Goal: Transaction & Acquisition: Purchase product/service

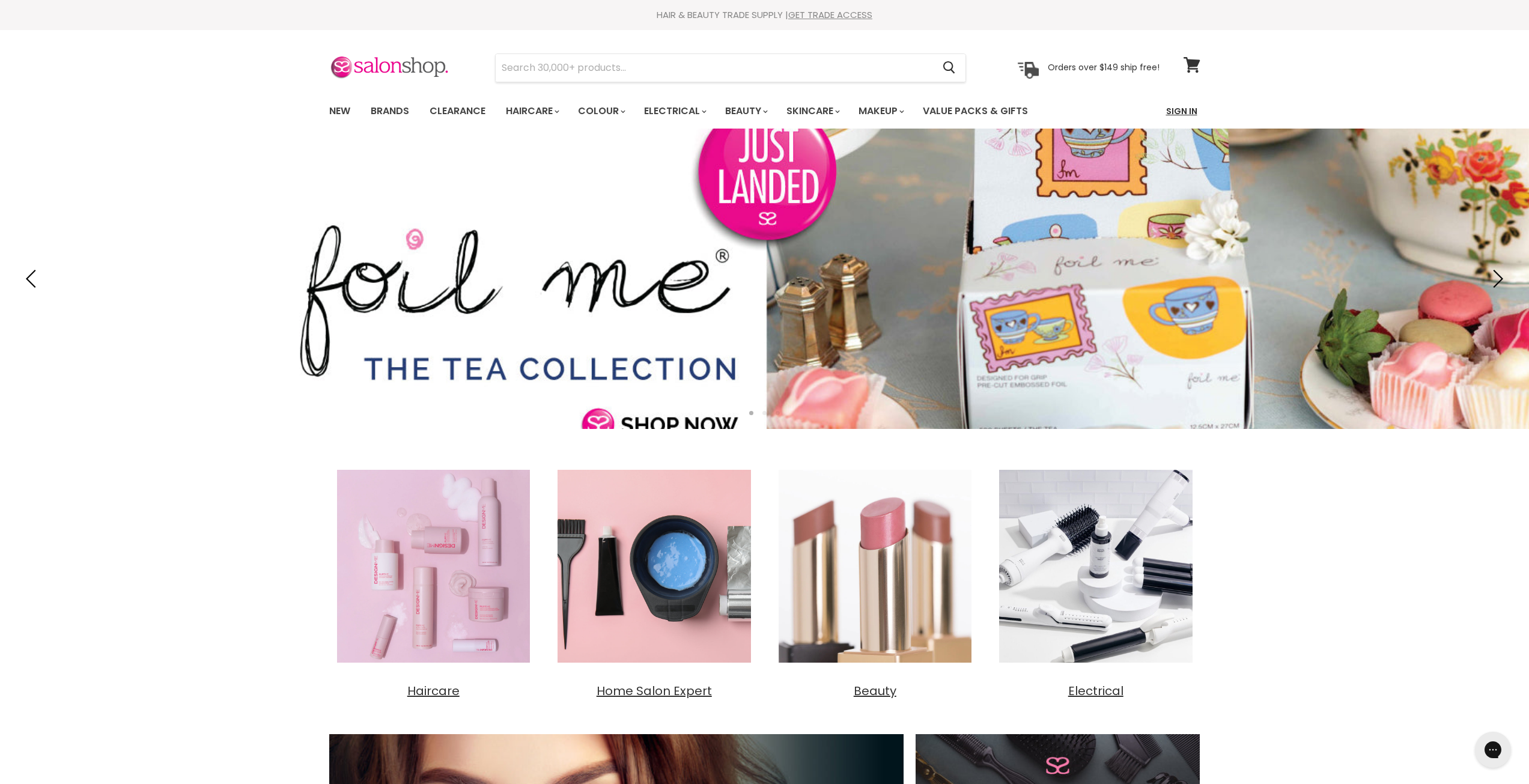
click at [1185, 113] on link "Sign In" at bounding box center [1182, 111] width 45 height 25
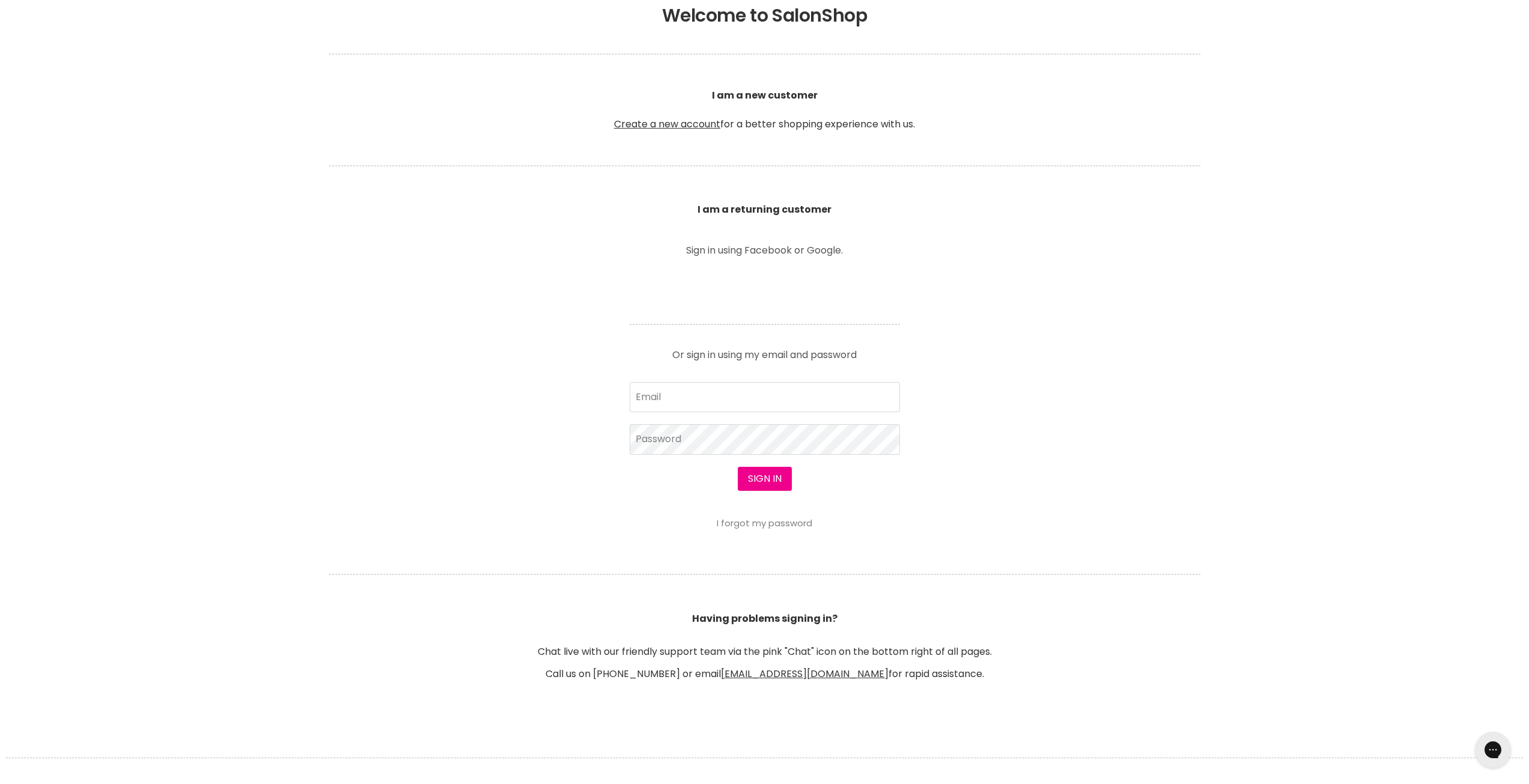
scroll to position [300, 0]
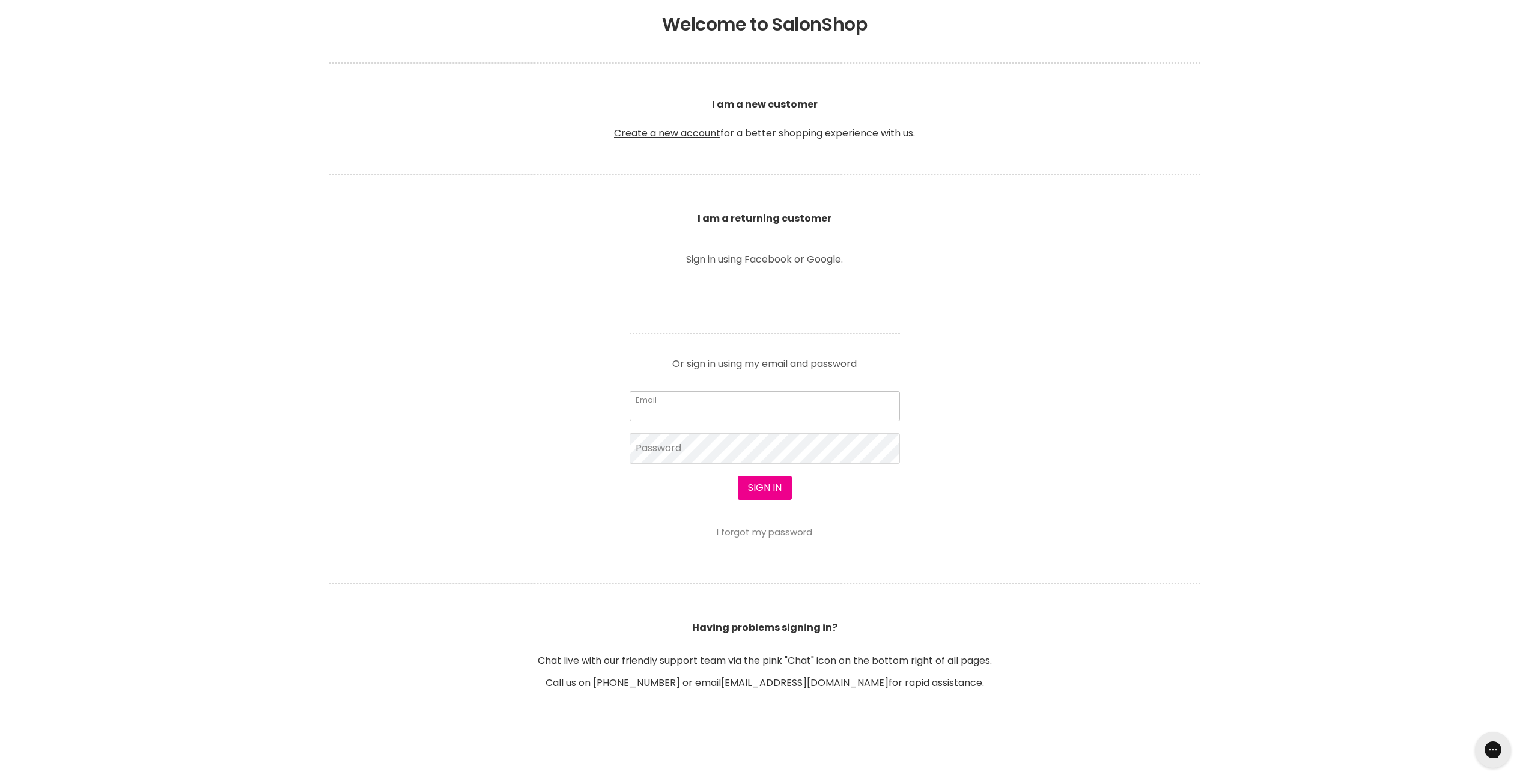
click at [683, 392] on input "Email" at bounding box center [765, 406] width 271 height 30
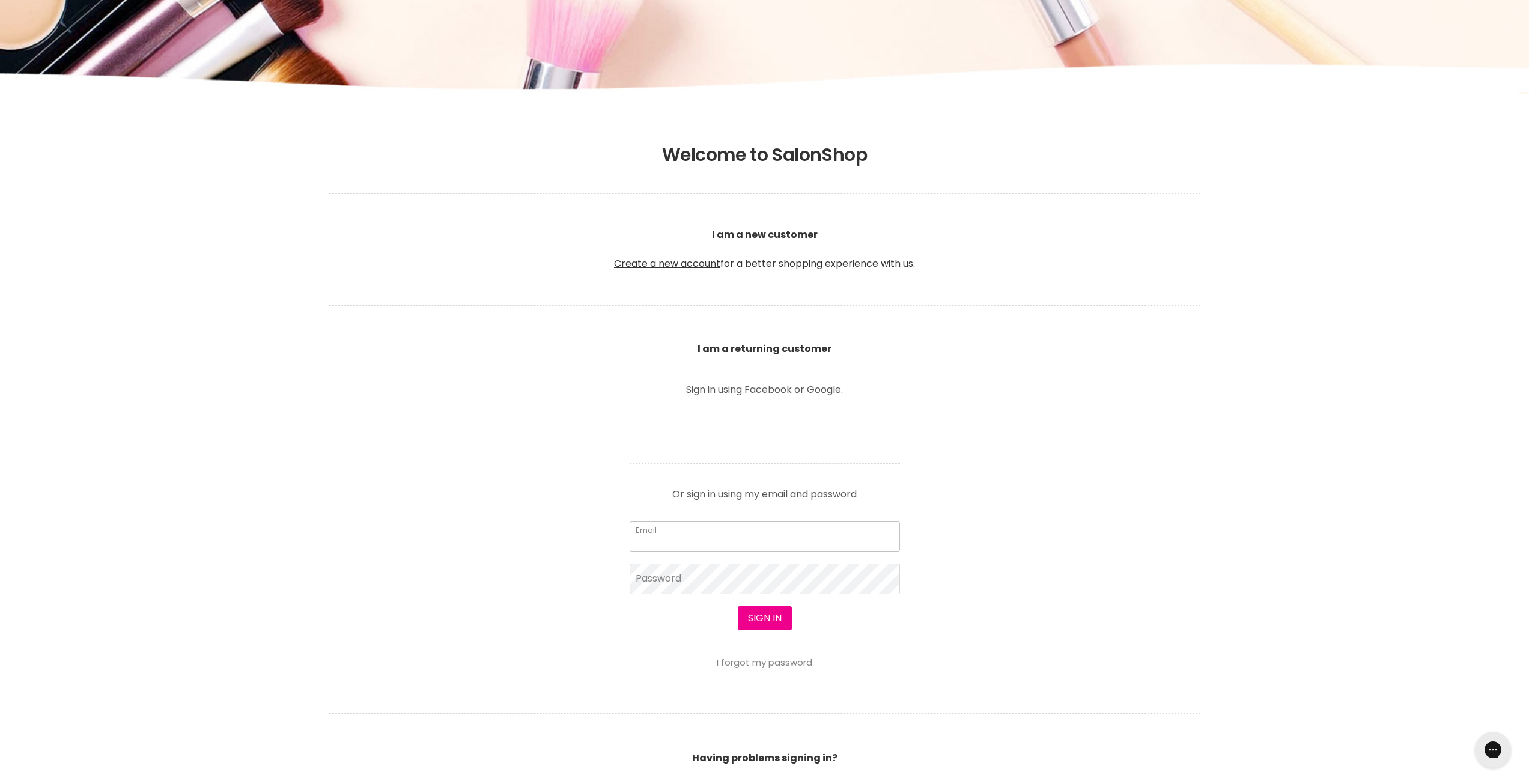
scroll to position [0, 0]
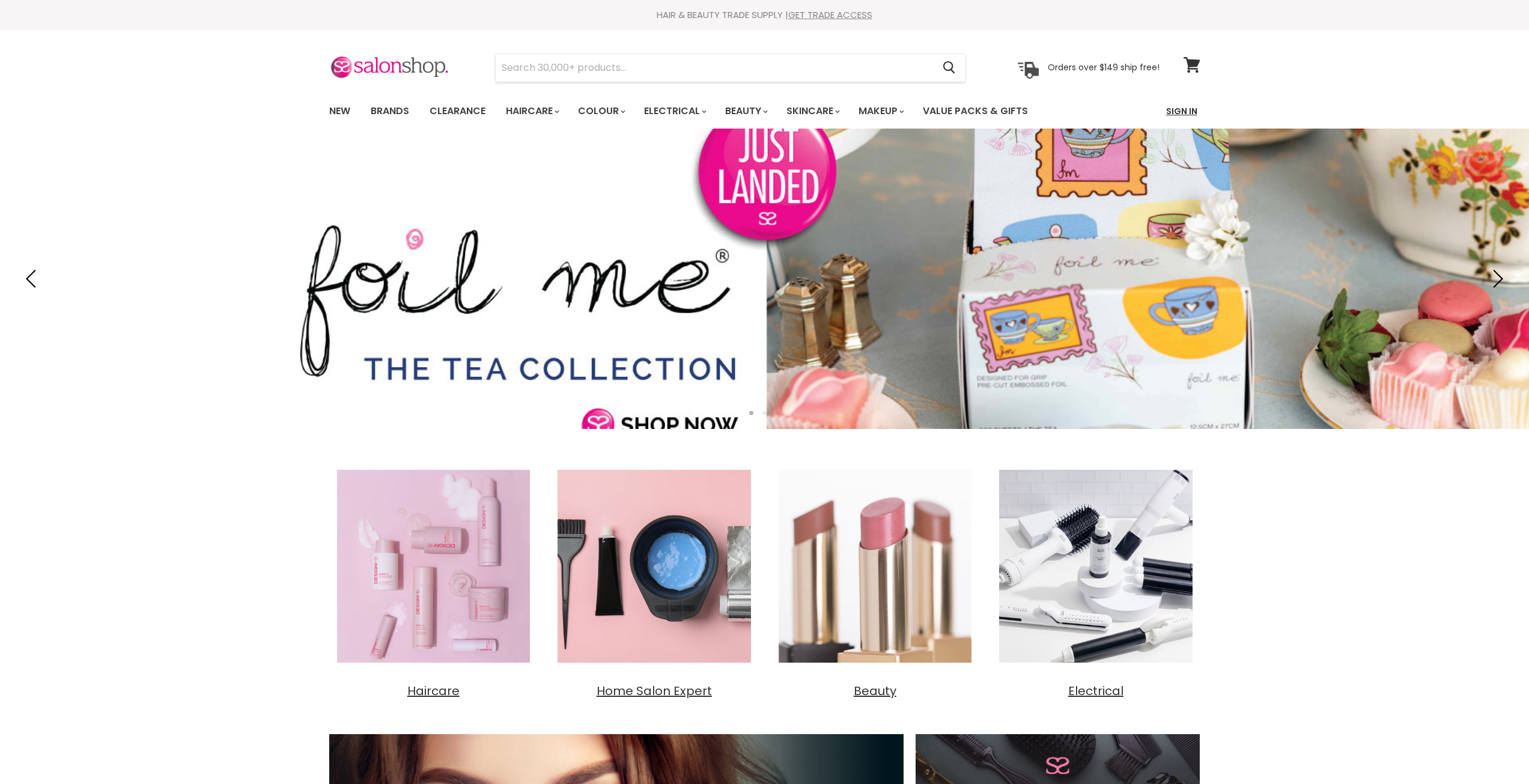
click at [1195, 112] on link "Sign In" at bounding box center [1182, 111] width 45 height 25
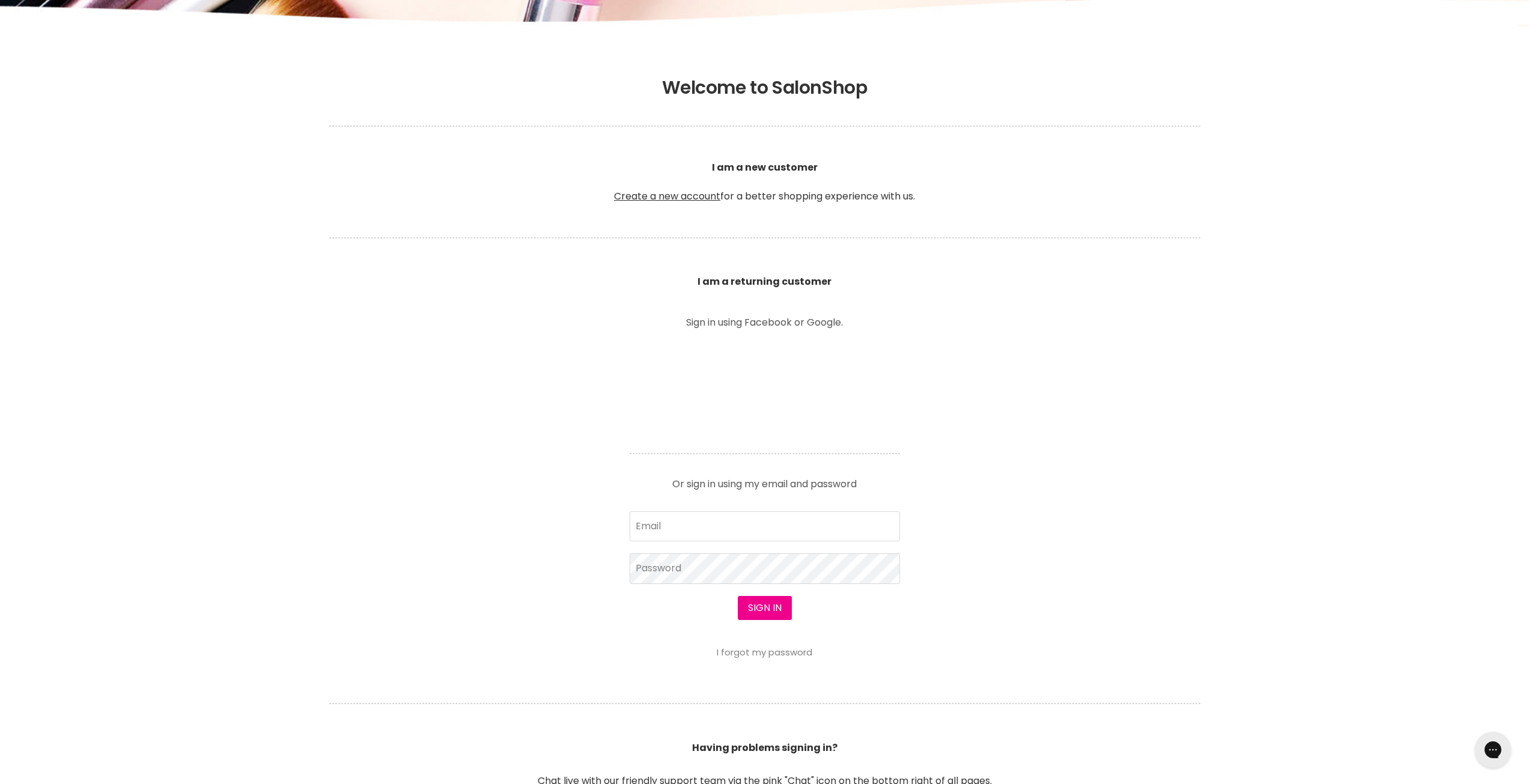
scroll to position [240, 0]
click at [681, 524] on input "Email" at bounding box center [765, 523] width 271 height 30
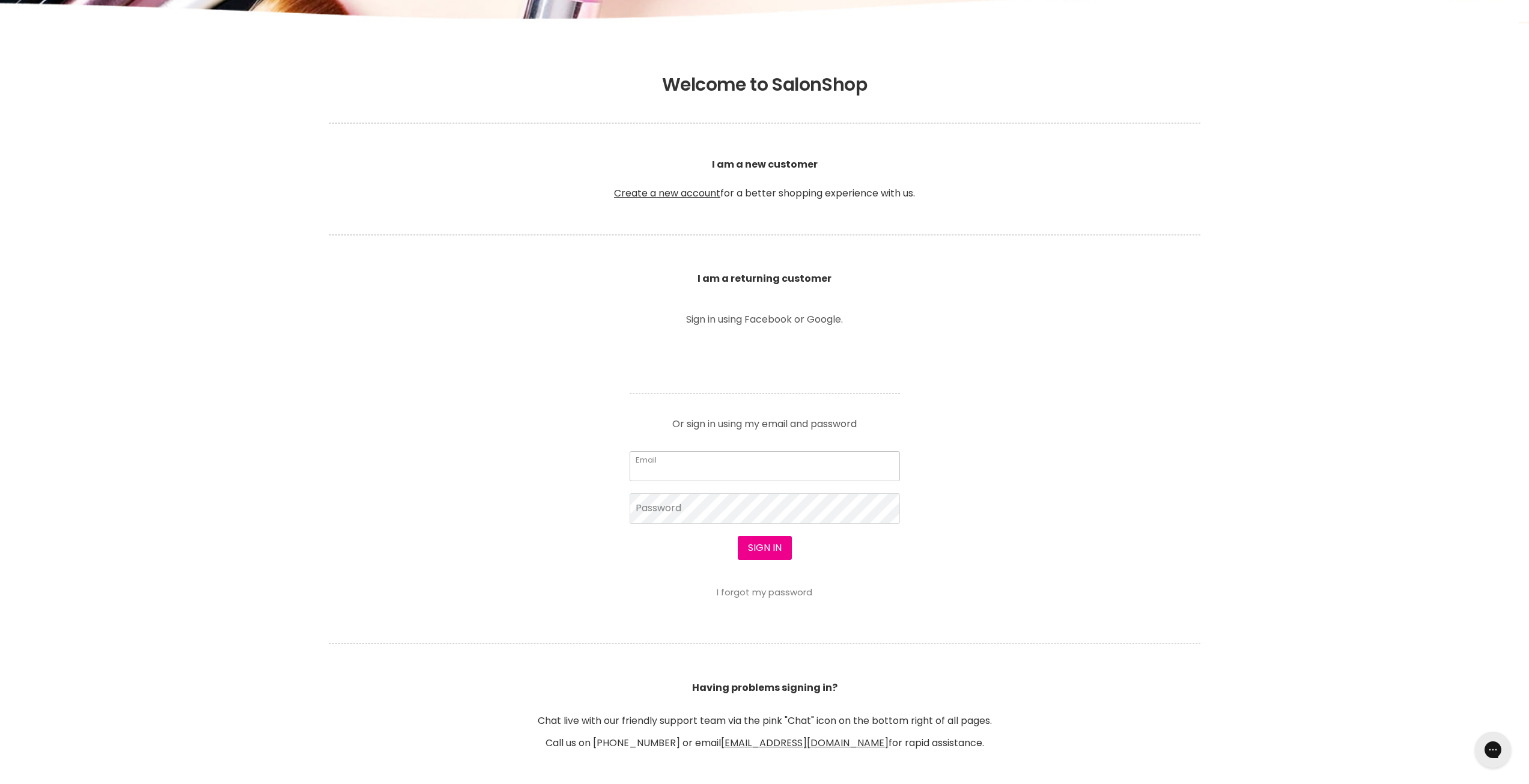
click at [691, 456] on input "Email" at bounding box center [765, 466] width 271 height 30
type input "fifofam@workawaybox.com"
click at [785, 555] on button "Sign in" at bounding box center [764, 547] width 54 height 24
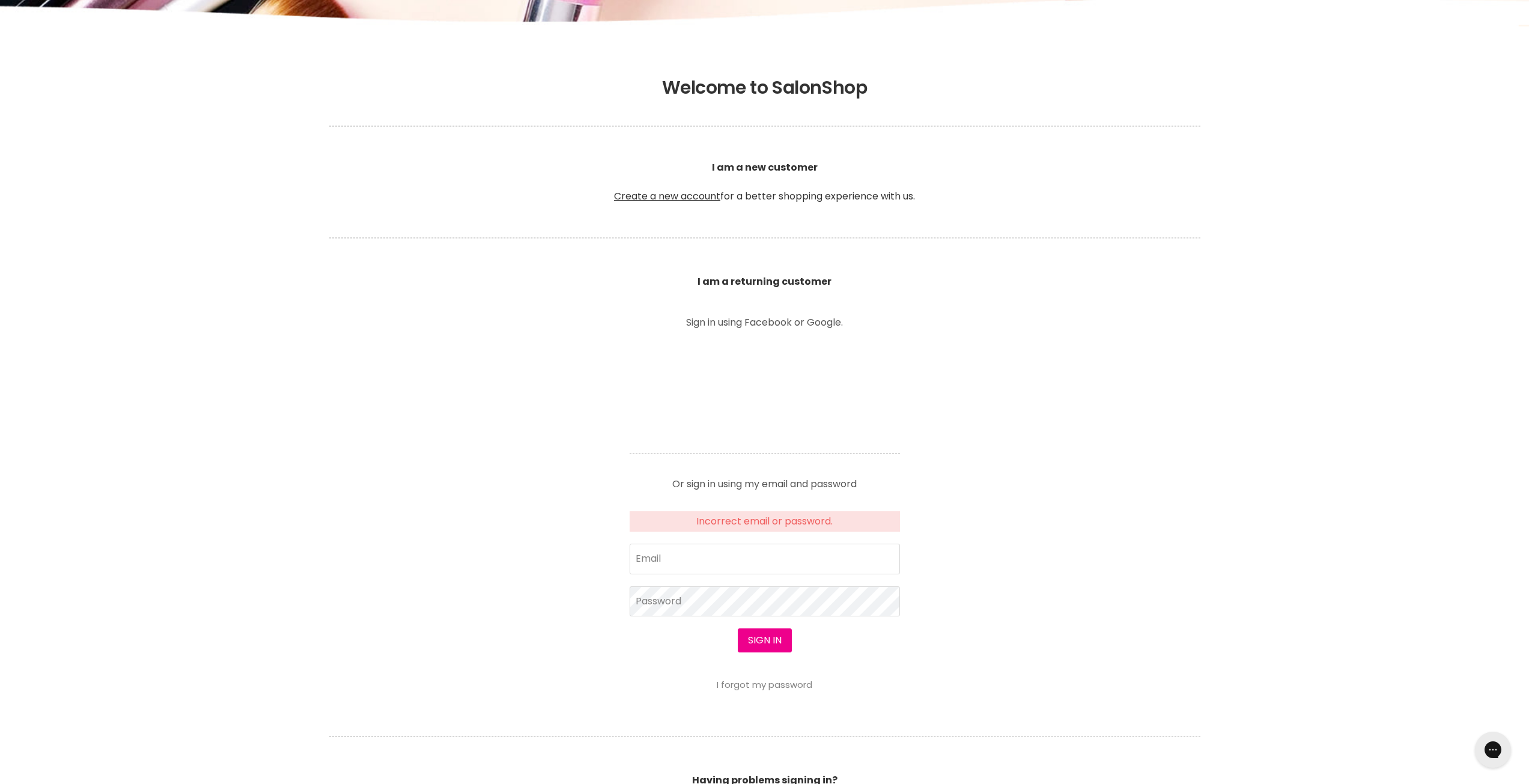
scroll to position [240, 0]
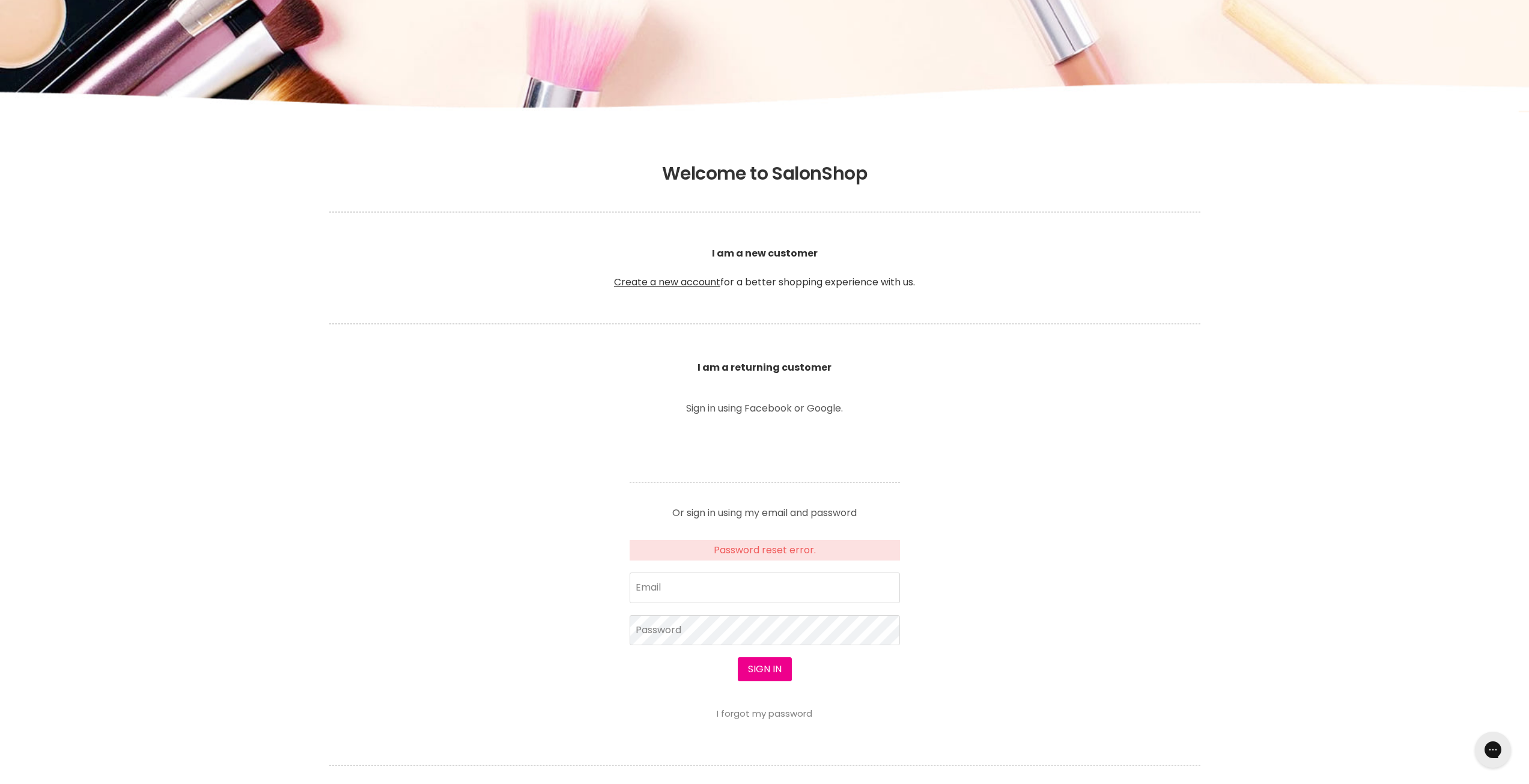
scroll to position [300, 0]
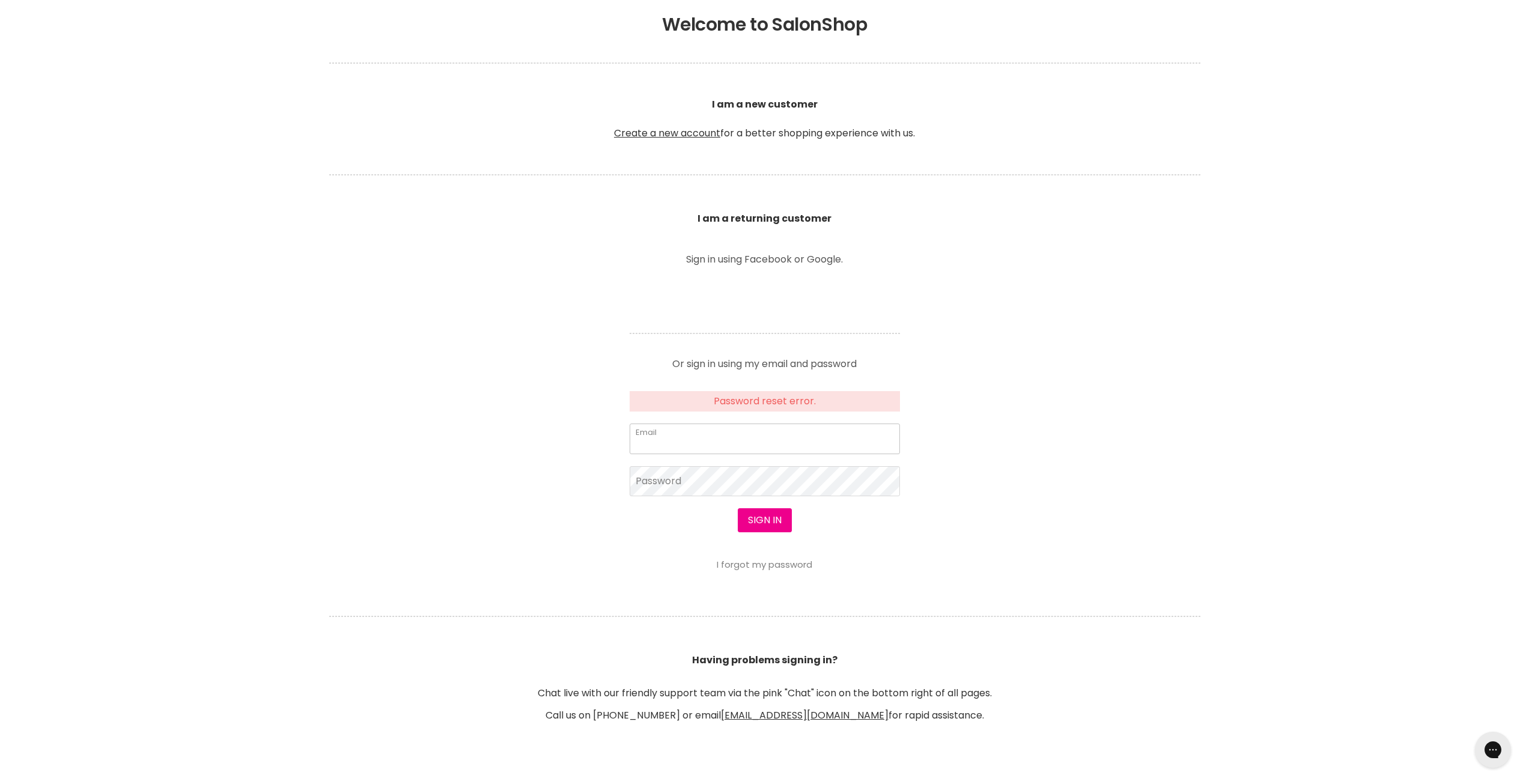
click at [654, 436] on input "Email" at bounding box center [765, 438] width 271 height 30
click at [658, 436] on input "Email" at bounding box center [765, 438] width 271 height 30
drag, startPoint x: 813, startPoint y: 450, endPoint x: 630, endPoint y: 446, distance: 183.0
click at [609, 446] on section "Welcome to SalonShop I am a new customer Create a new account for a better shop…" at bounding box center [764, 382] width 1529 height 773
type input "workawaybox@gmail.com"
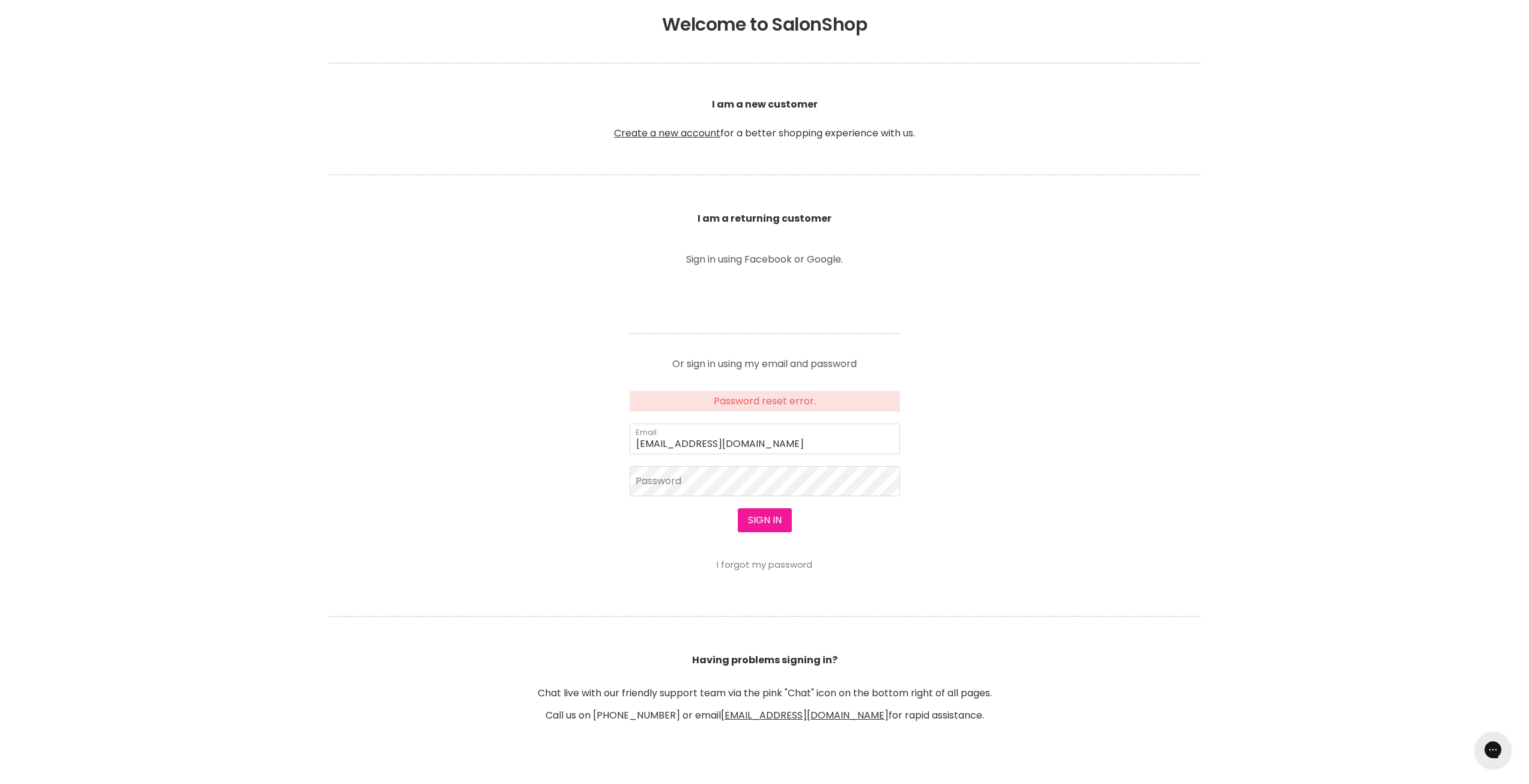
click at [771, 523] on button "Sign in" at bounding box center [764, 520] width 54 height 24
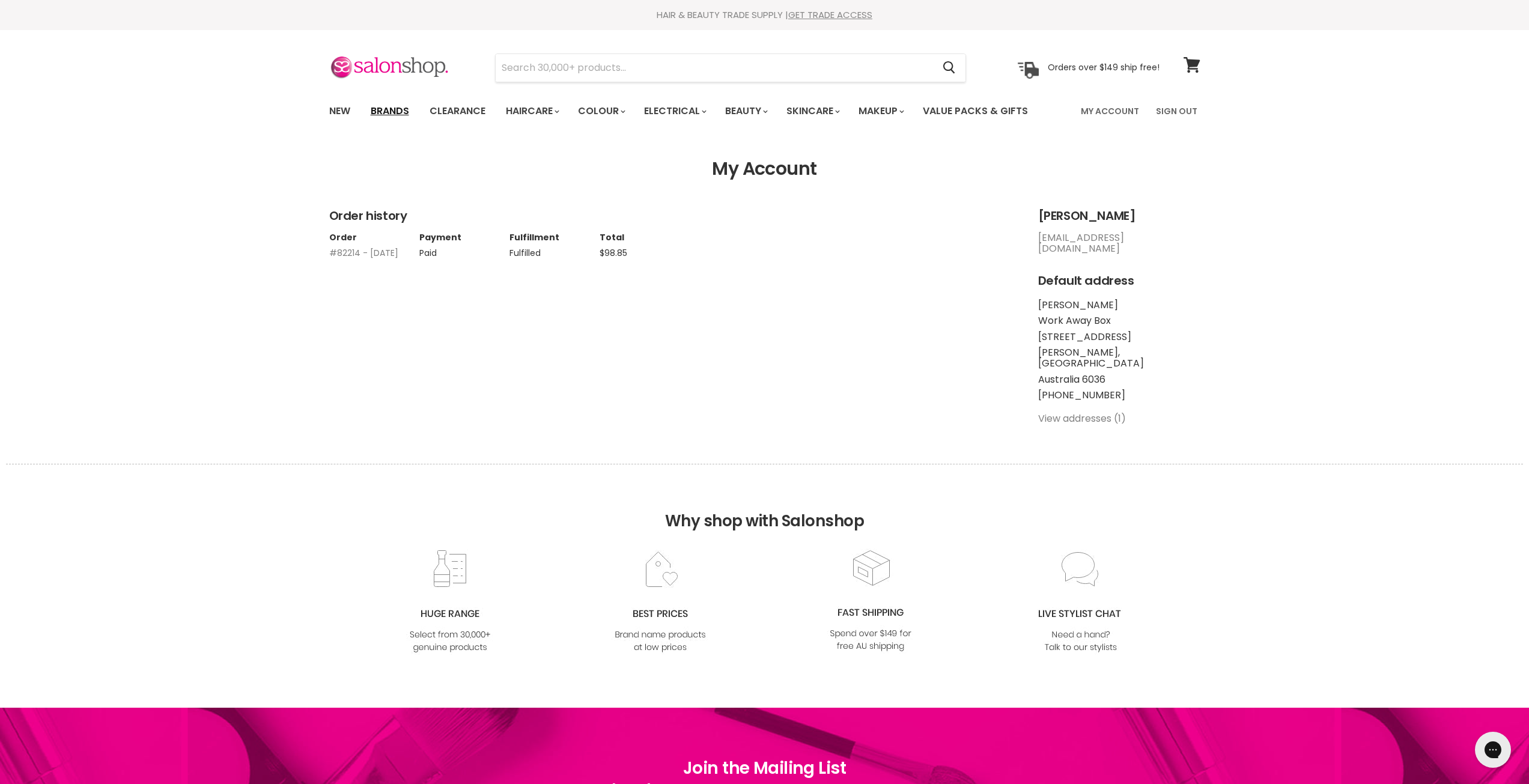
click at [397, 110] on link "Brands" at bounding box center [390, 111] width 57 height 25
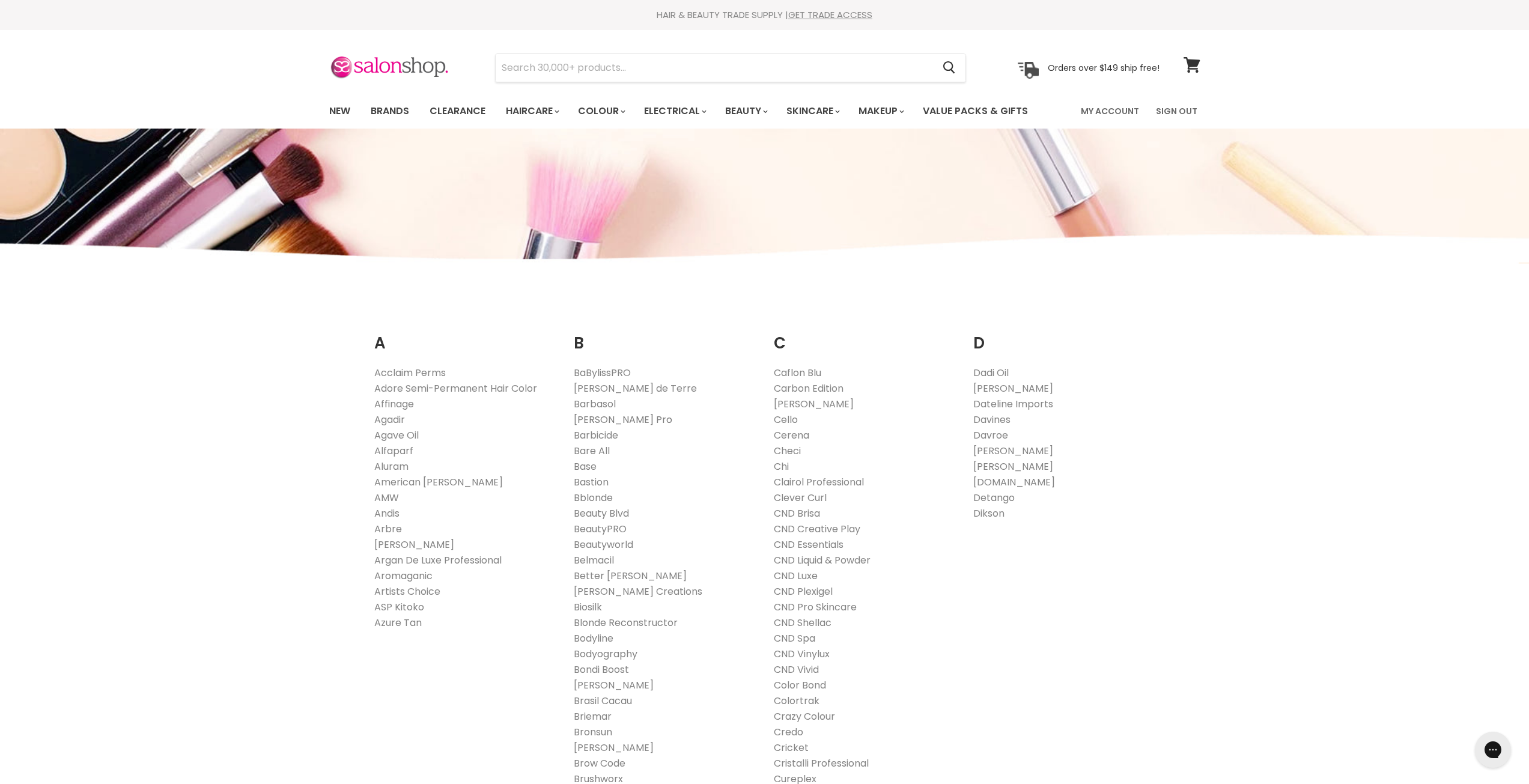
click at [617, 418] on link "[PERSON_NAME] Pro" at bounding box center [623, 420] width 98 height 14
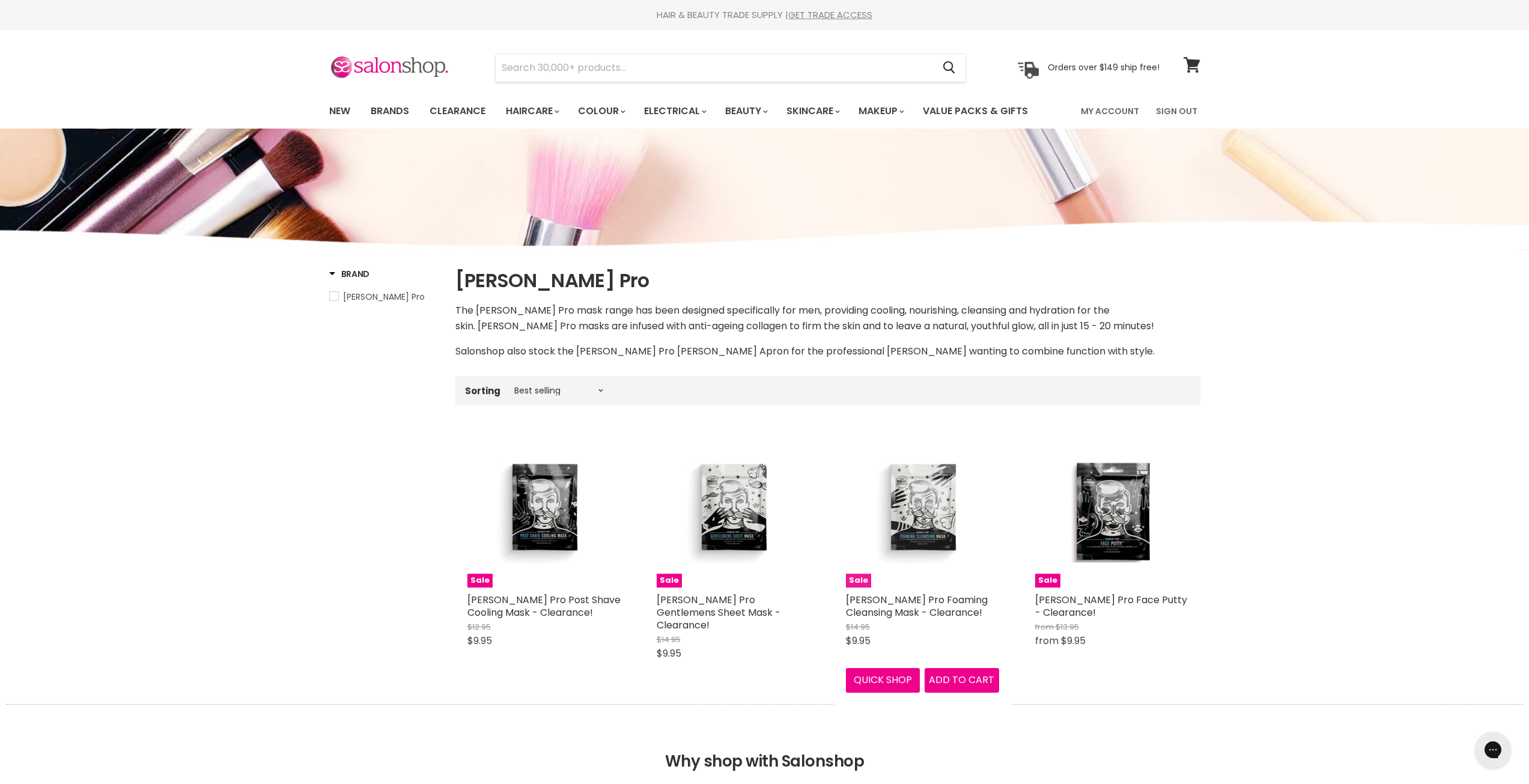
click at [925, 524] on img "Main content" at bounding box center [922, 511] width 102 height 153
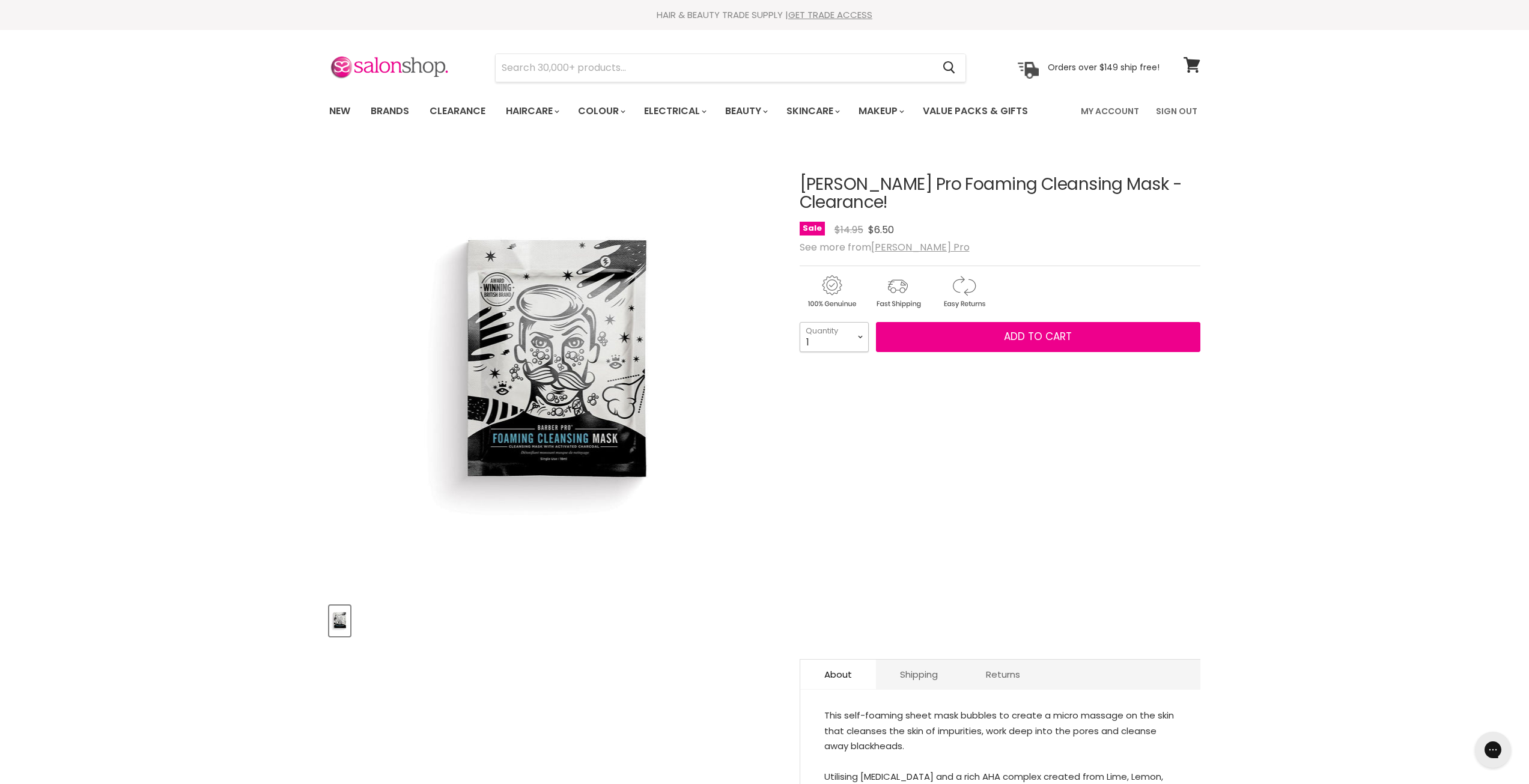
click at [861, 322] on select "1 2 3 4 5 6 7 8 9 10+" at bounding box center [835, 336] width 69 height 30
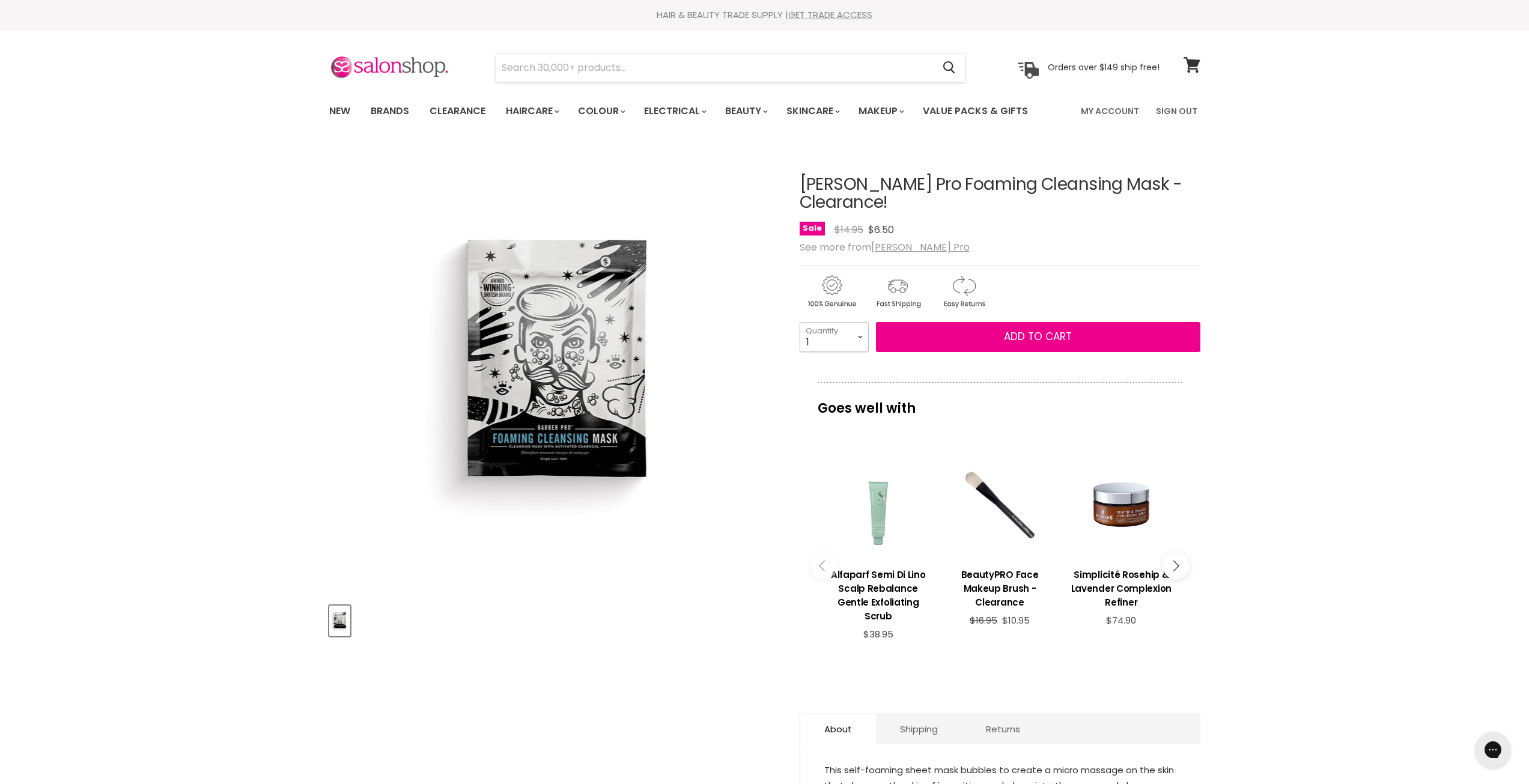
select select "10+"
click at [800, 322] on select "1 2 3 4 5 6 7 8 9 10+" at bounding box center [835, 336] width 69 height 30
click at [1029, 329] on span "Add to cart" at bounding box center [1038, 336] width 68 height 14
click at [1075, 322] on button "Add to cart" at bounding box center [1038, 336] width 325 height 30
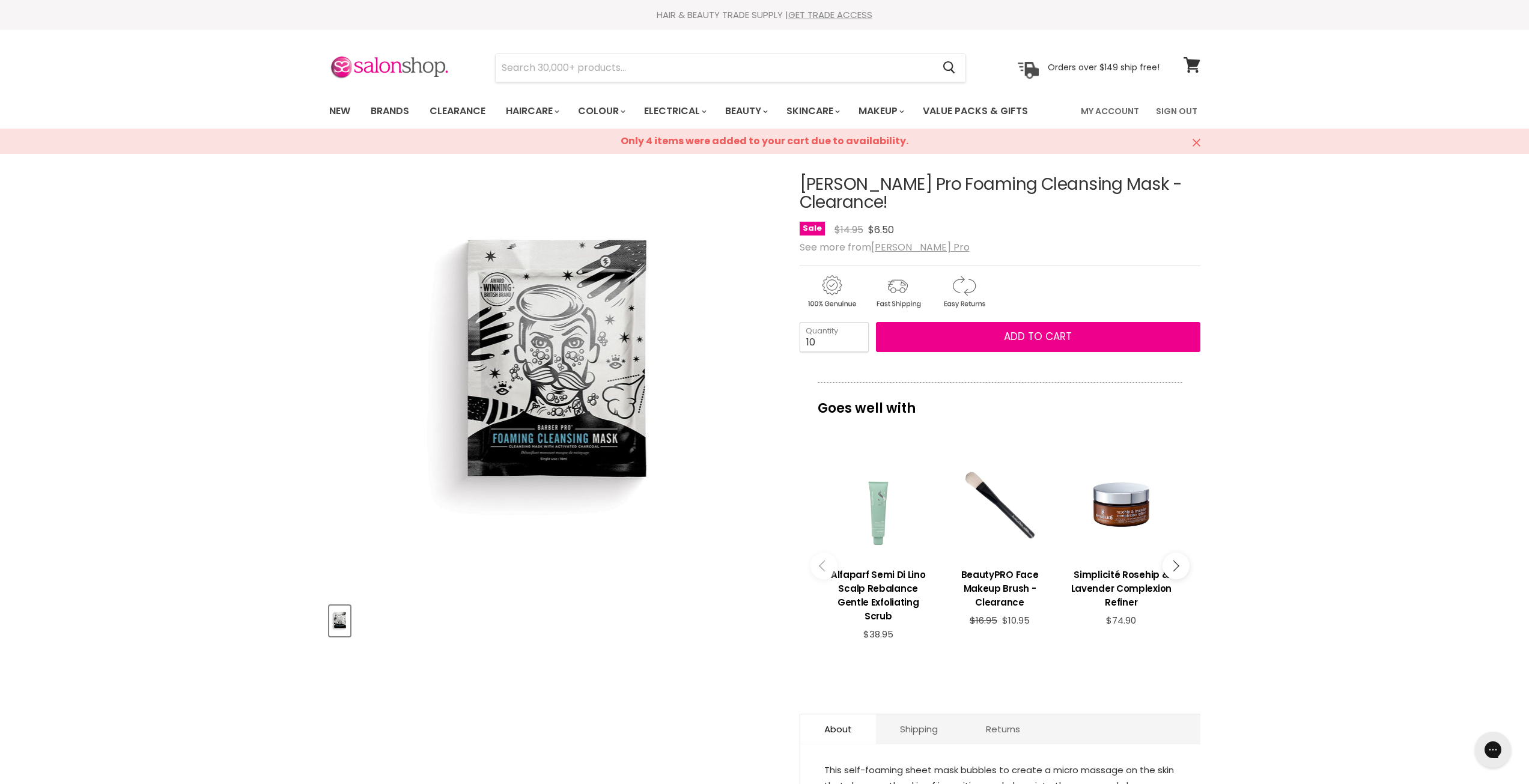
drag, startPoint x: 794, startPoint y: 375, endPoint x: 805, endPoint y: 364, distance: 15.6
click at [794, 375] on article "Click or scroll to zoom Tap or pinch to zoom Barber Pro Foaming Cleansing Mask …" at bounding box center [764, 541] width 871 height 792
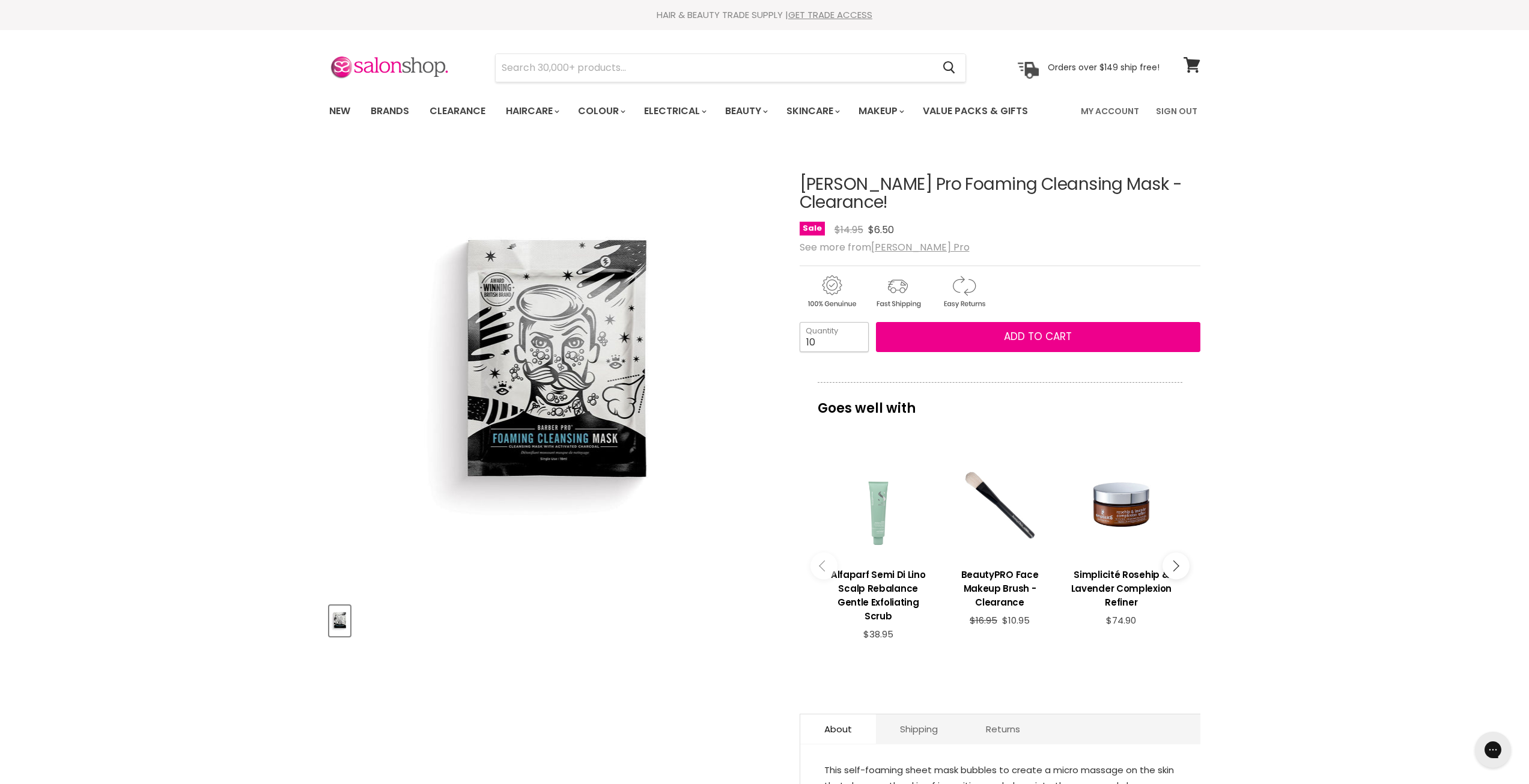
click at [822, 325] on input "10" at bounding box center [835, 336] width 69 height 30
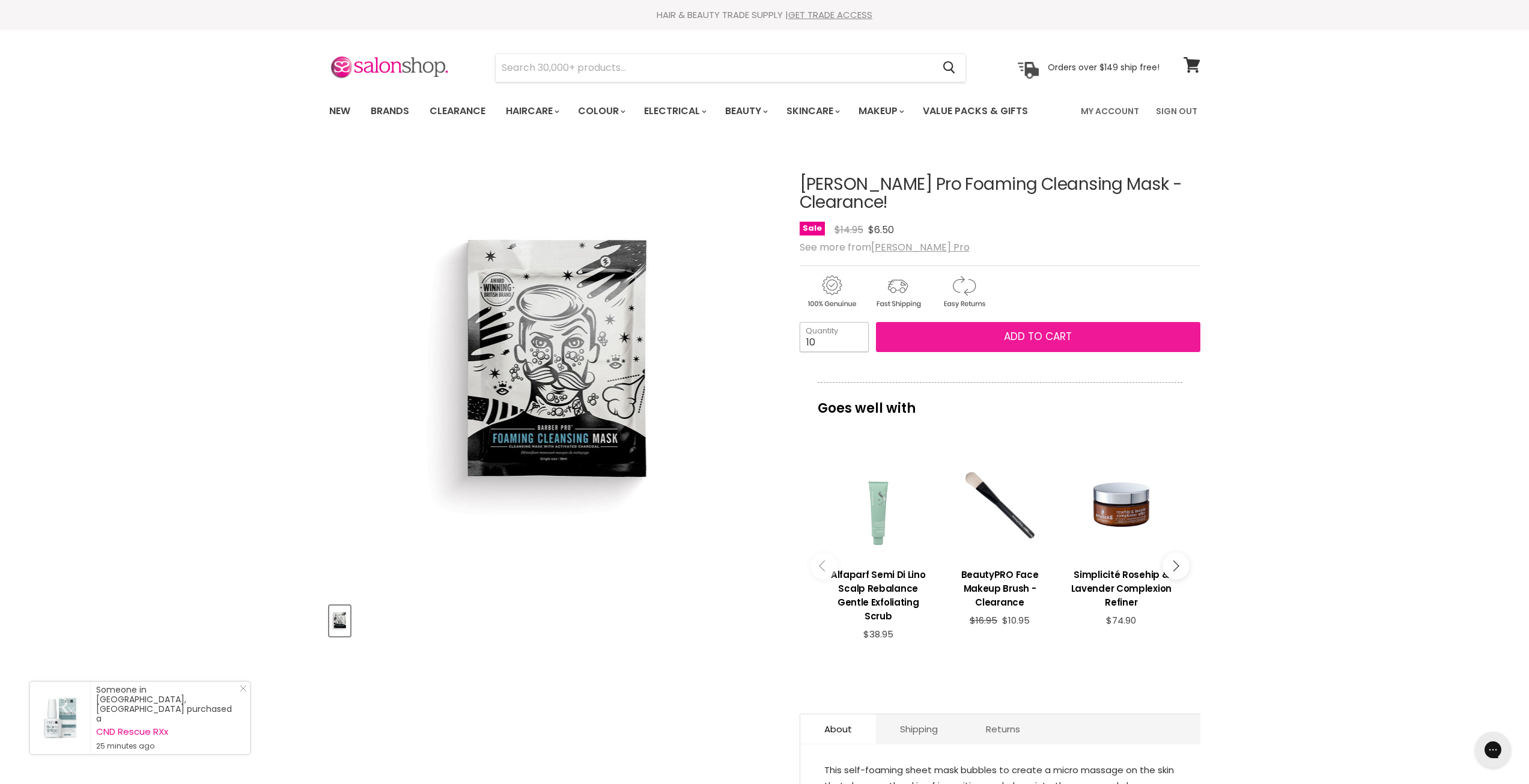
type input "1"
type input "4"
click at [1030, 329] on span "Add to cart" at bounding box center [1038, 336] width 68 height 14
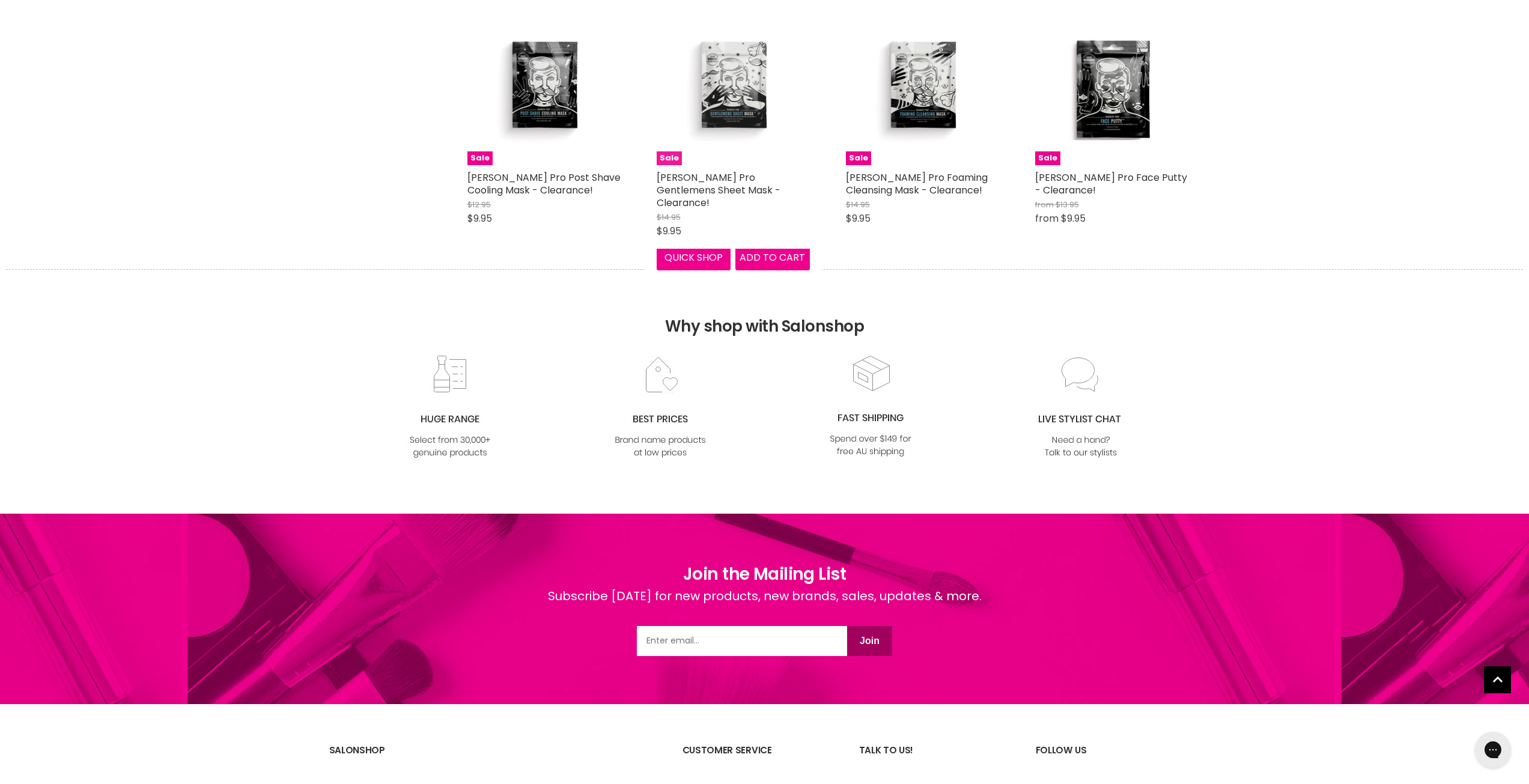
click at [749, 113] on img "Main content" at bounding box center [733, 89] width 102 height 153
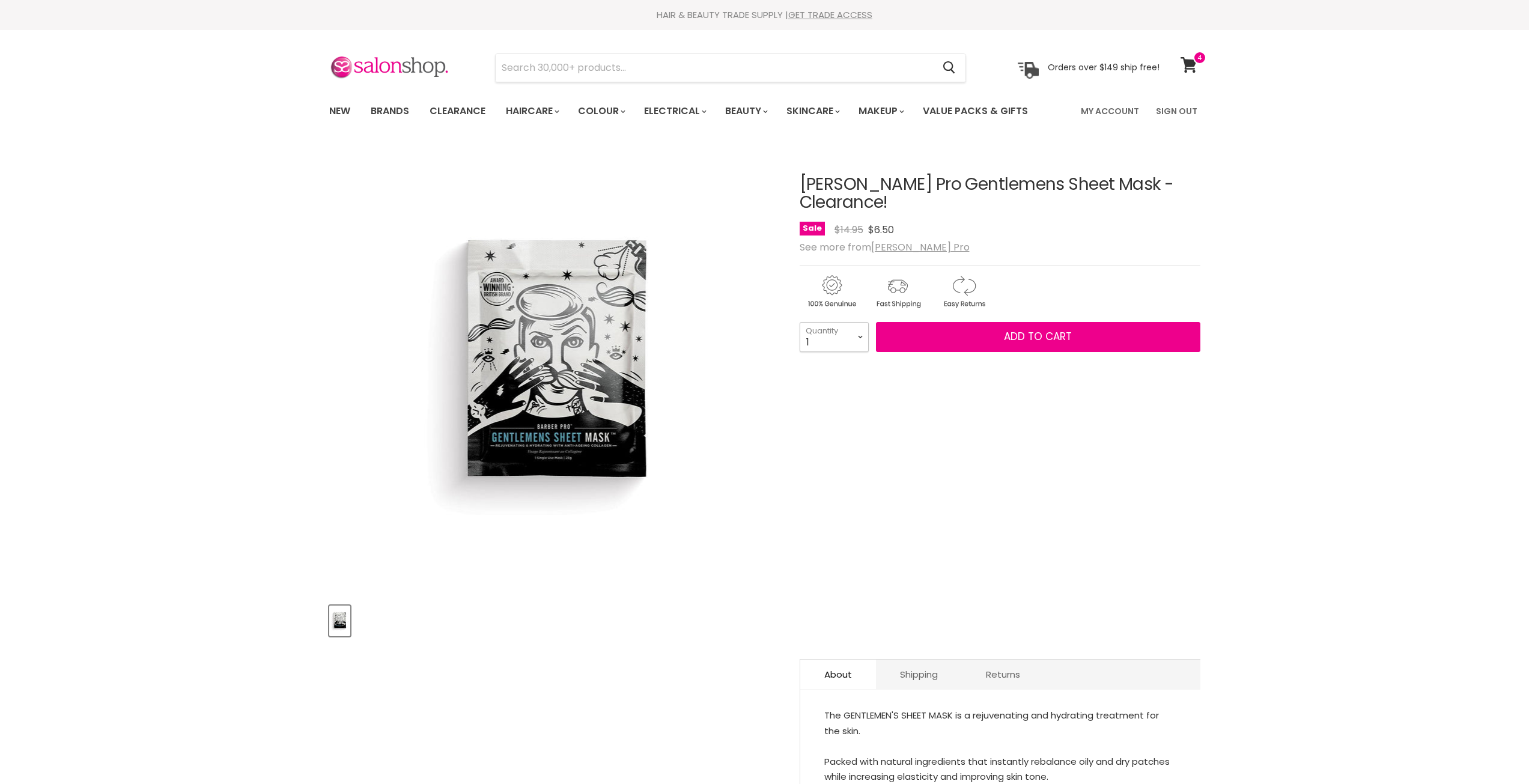
click at [862, 323] on select "1 2 3 4 5 6 7 8 9 10+" at bounding box center [835, 336] width 69 height 30
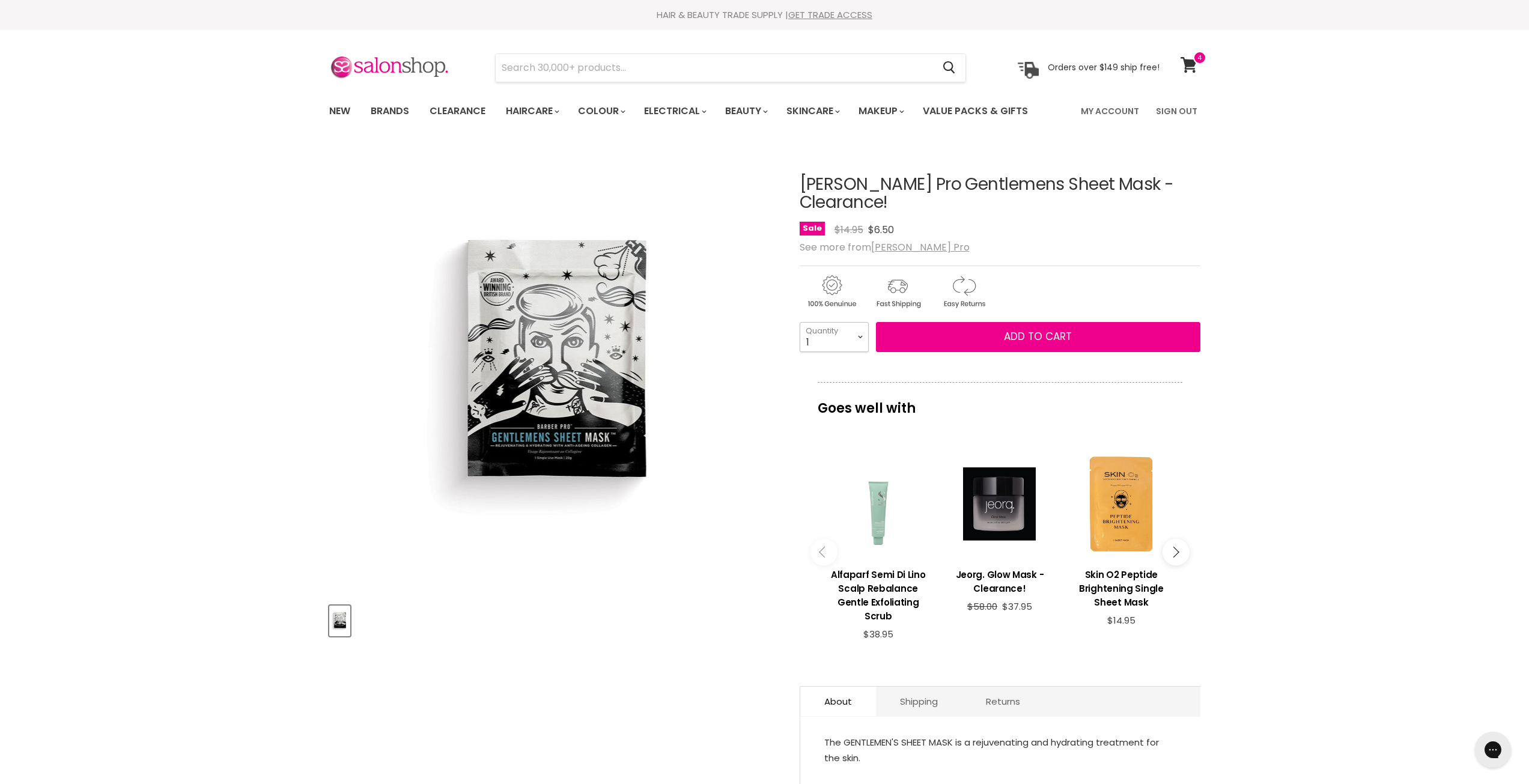
select select "10+"
click at [800, 322] on select "1 2 3 4 5 6 7 8 9 10+" at bounding box center [835, 336] width 69 height 30
type input "10"
click at [1022, 329] on span "Add to cart" at bounding box center [1038, 336] width 68 height 14
click at [1051, 329] on span "Add to cart" at bounding box center [1038, 336] width 68 height 14
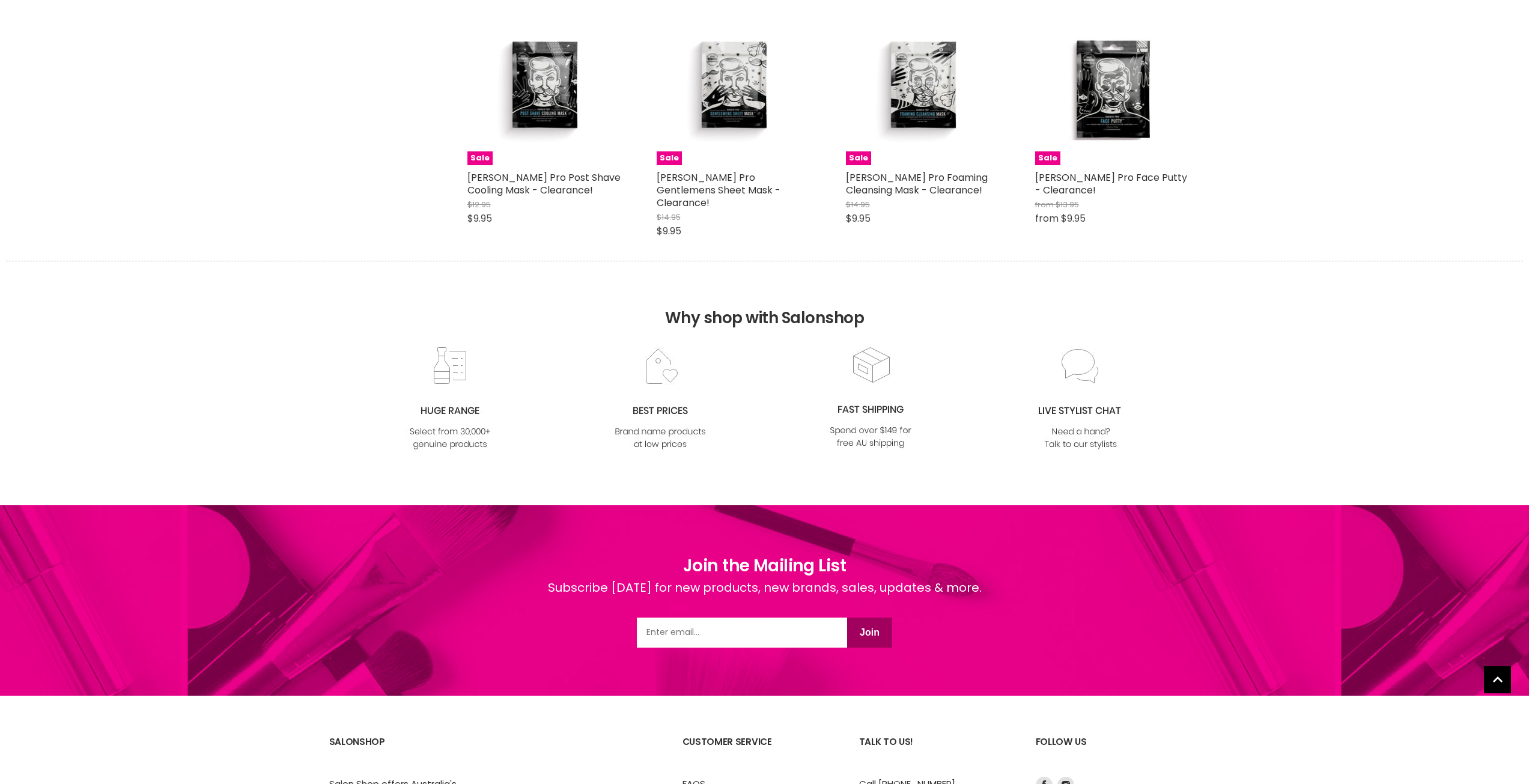
click at [1129, 110] on img "Main content" at bounding box center [1112, 89] width 102 height 153
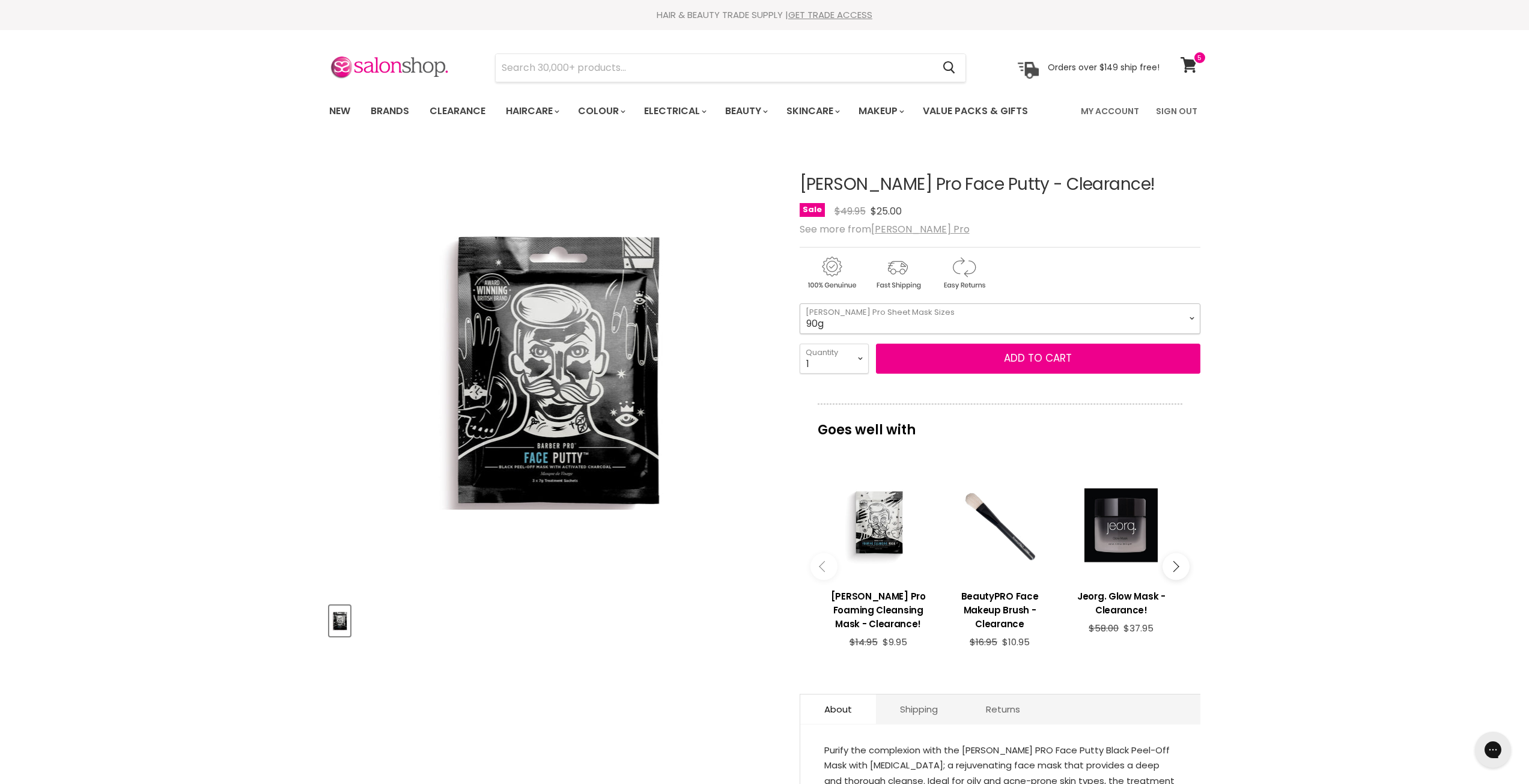
click at [1193, 321] on select "90g 40ml sachet" at bounding box center [1000, 318] width 401 height 30
click at [800, 303] on select "90g 40ml sachet" at bounding box center [1000, 318] width 401 height 30
click at [1191, 317] on select "90g 40ml sachet" at bounding box center [1000, 318] width 401 height 30
click at [800, 303] on select "90g 40ml sachet" at bounding box center [1000, 318] width 401 height 30
click at [1189, 317] on select "90g 40ml sachet" at bounding box center [1000, 318] width 401 height 30
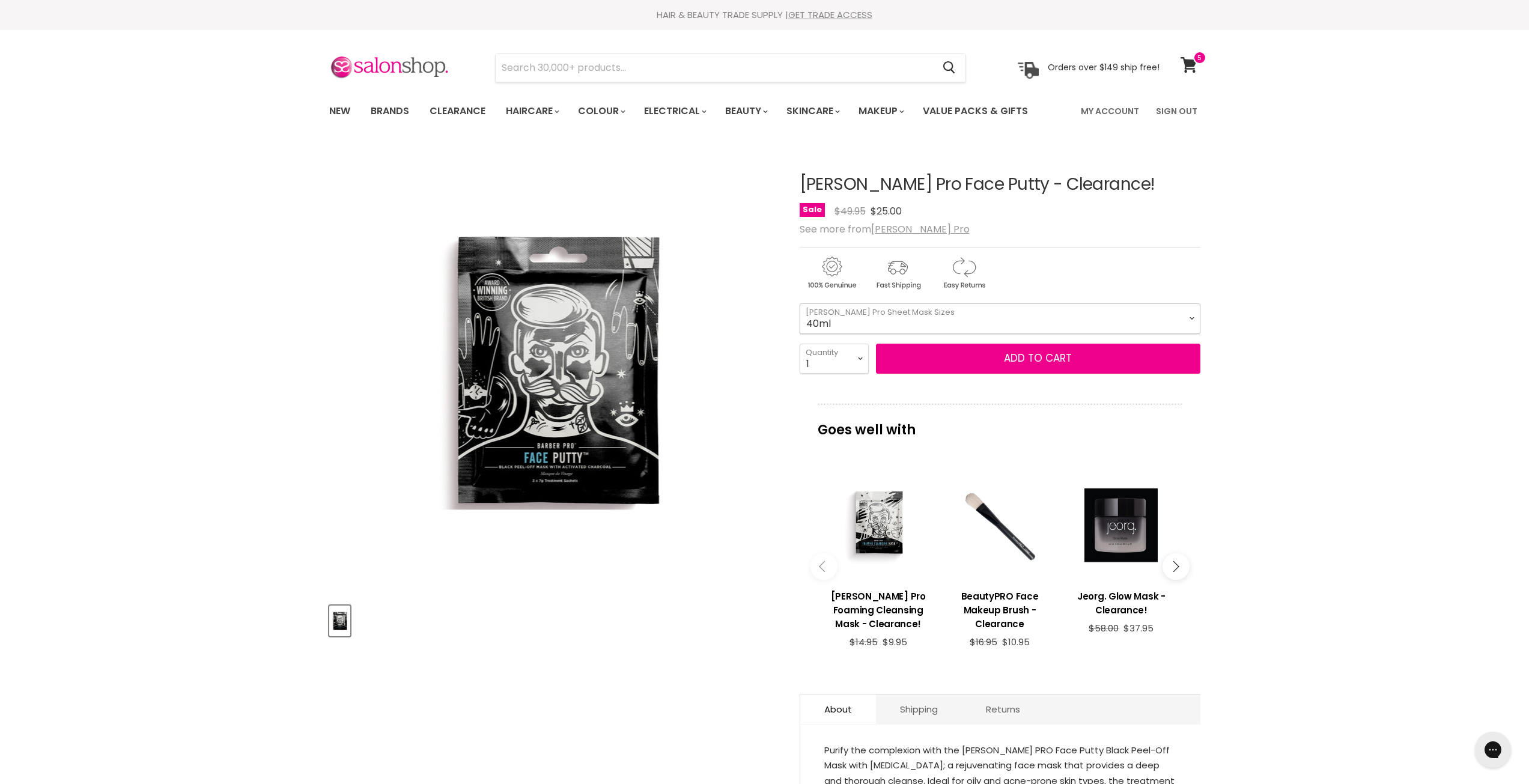
click at [800, 303] on select "90g 40ml sachet" at bounding box center [1000, 318] width 401 height 30
click at [1192, 321] on select "90g 40ml sachet" at bounding box center [1000, 318] width 401 height 30
click at [800, 303] on select "90g 40ml sachet" at bounding box center [1000, 318] width 401 height 30
select select "sachet"
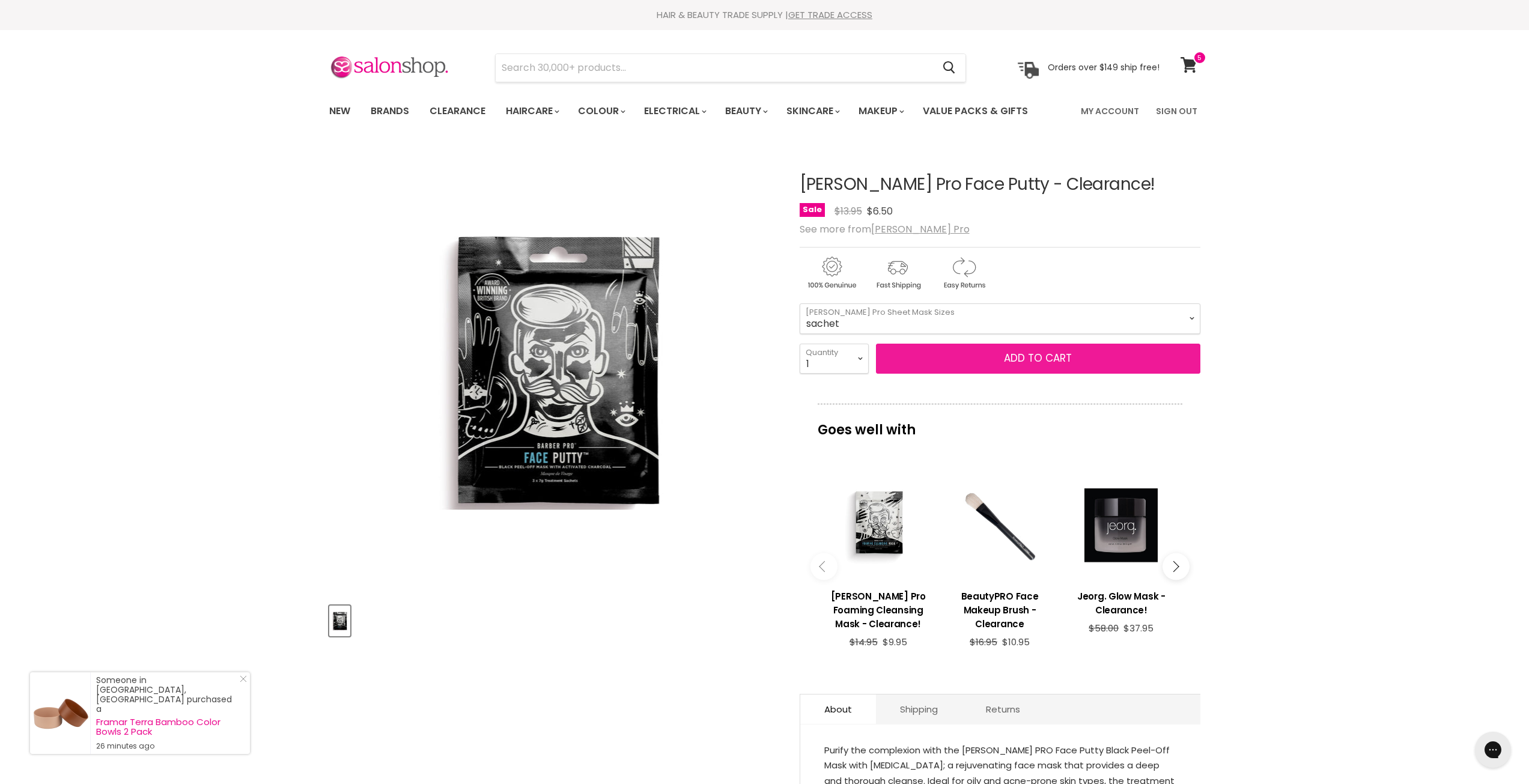
click at [1033, 360] on button "Add to cart" at bounding box center [1038, 358] width 325 height 30
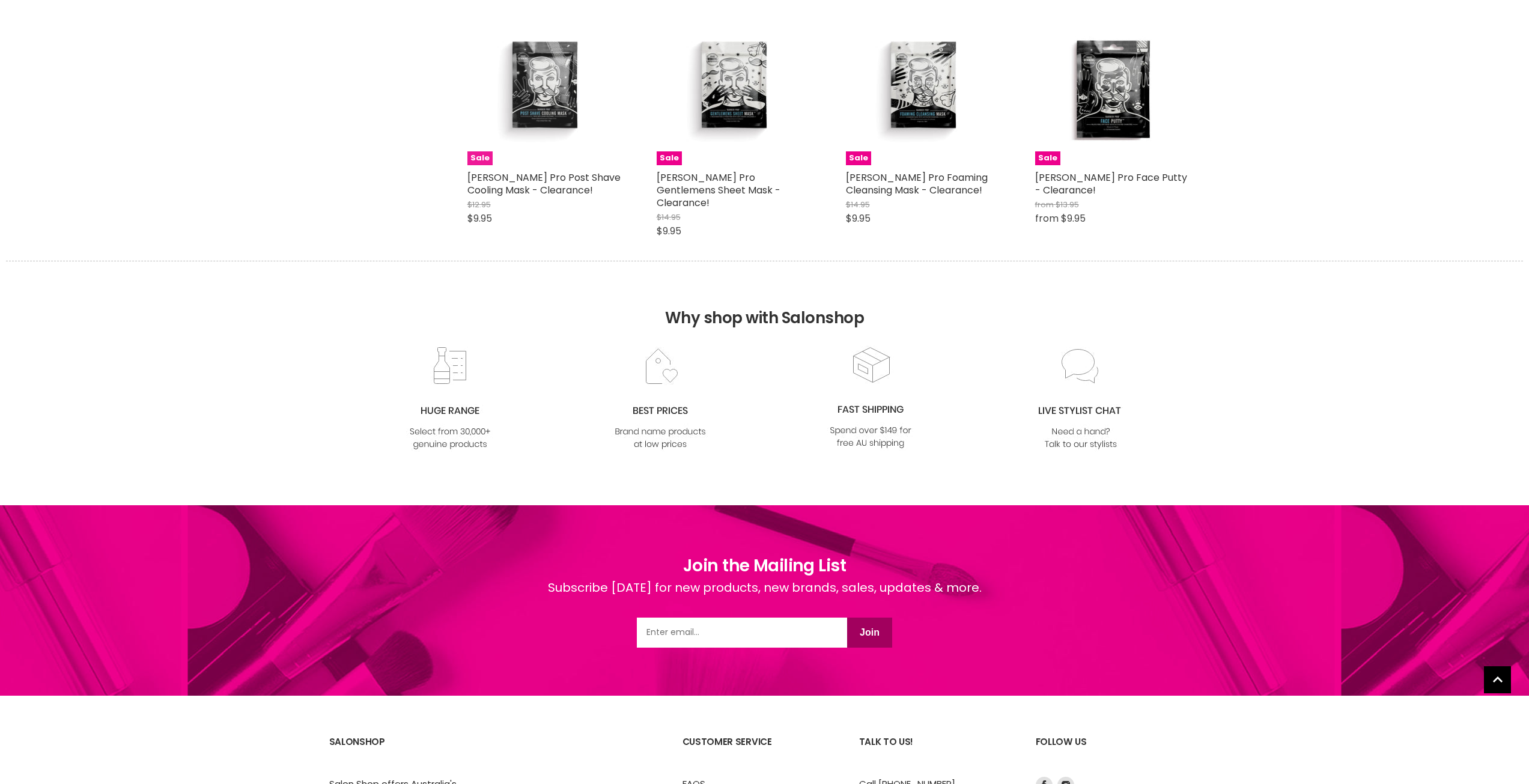
drag, startPoint x: 0, startPoint y: 0, endPoint x: 541, endPoint y: 116, distance: 553.3
click at [541, 116] on img "Main content" at bounding box center [543, 89] width 102 height 153
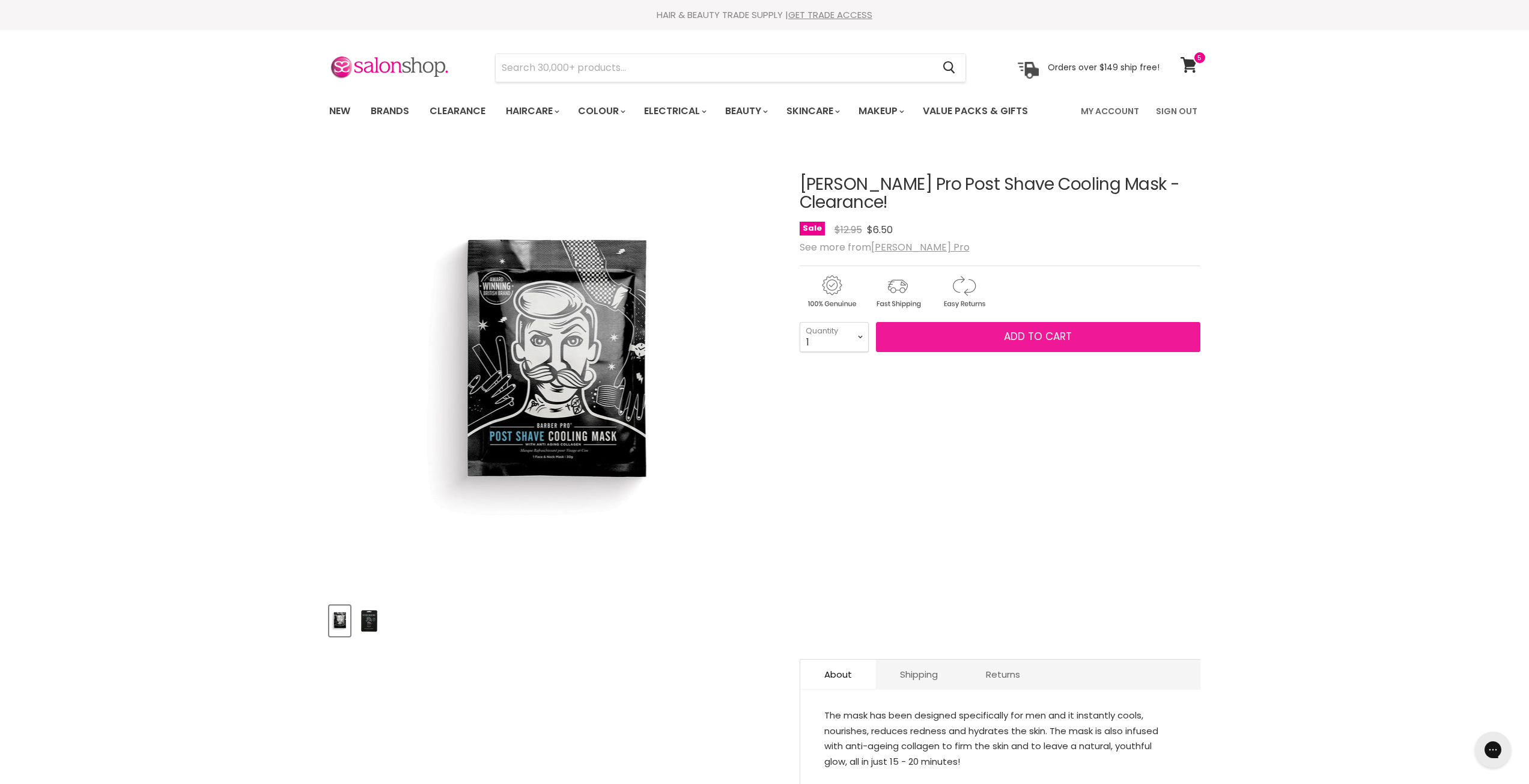
click at [1021, 329] on span "Add to cart" at bounding box center [1038, 336] width 68 height 14
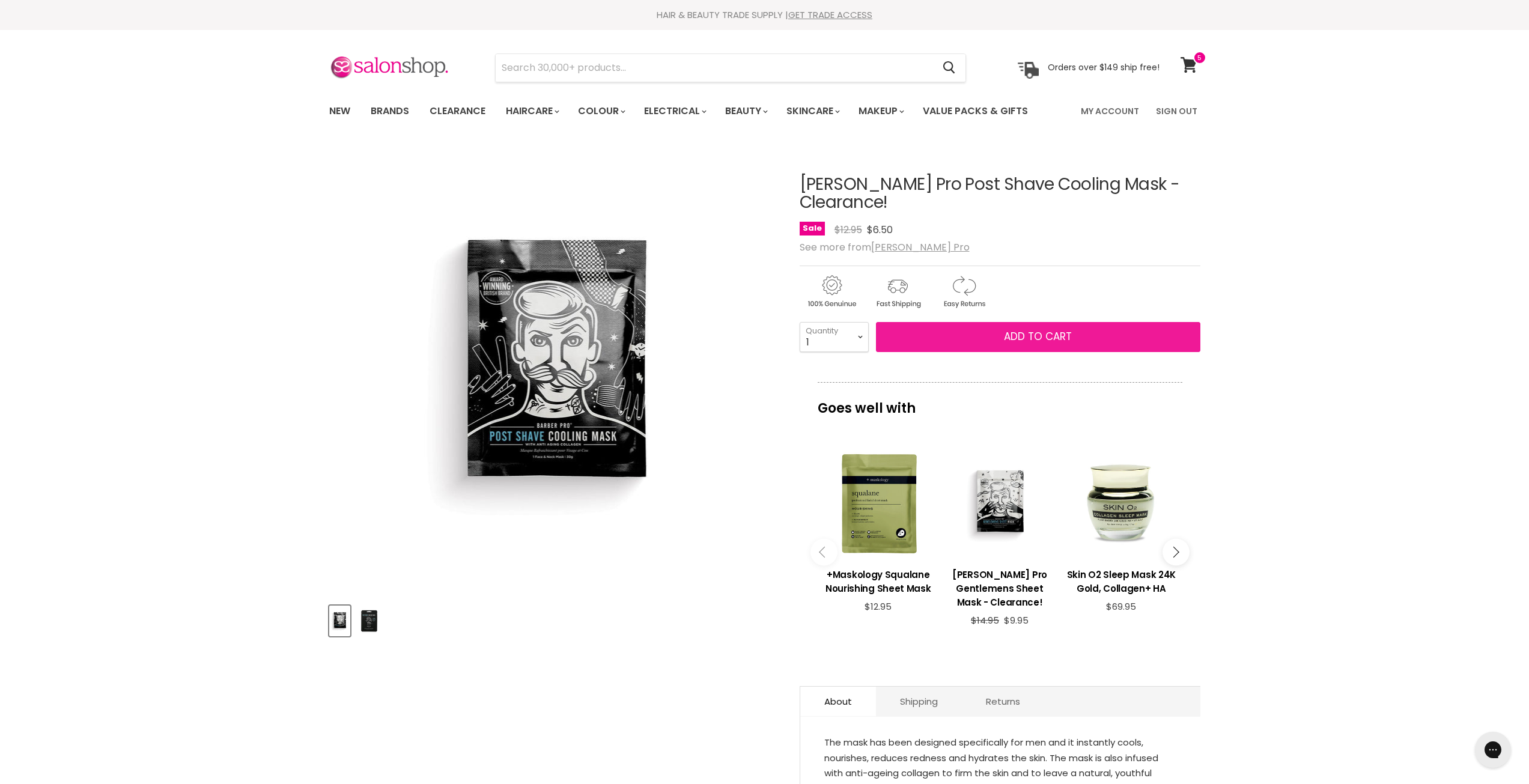
click at [1005, 329] on span "Add to cart" at bounding box center [1038, 336] width 68 height 14
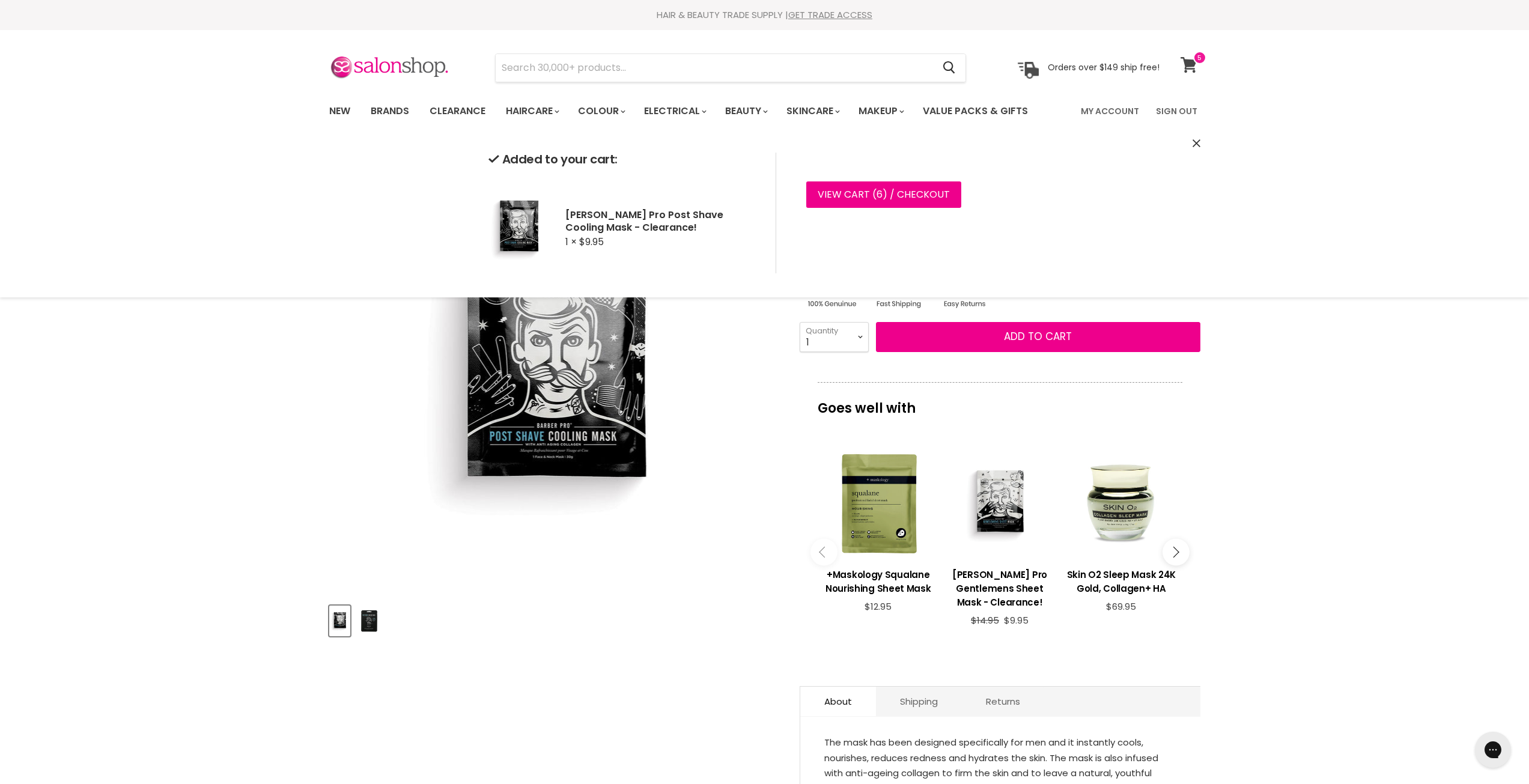
click at [1196, 59] on span at bounding box center [1200, 57] width 13 height 13
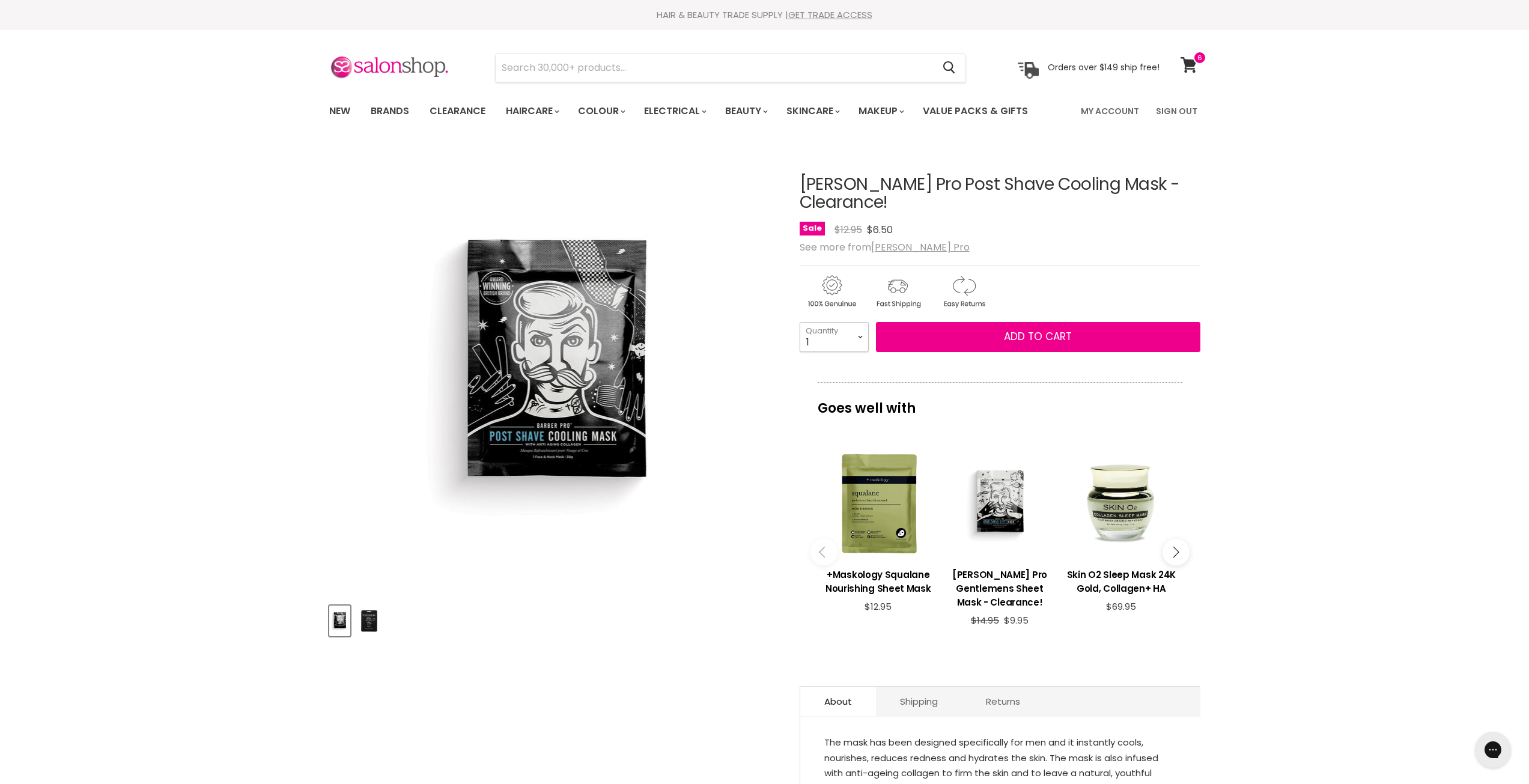
click at [855, 322] on select "1 2 3 4 5 6 7 8 9 10+" at bounding box center [835, 336] width 69 height 30
select select "8"
click at [800, 322] on select "1 2 3 4 5 6 7 8 9 10+" at bounding box center [835, 336] width 69 height 30
type input "8"
click at [970, 324] on button "Add to cart" at bounding box center [1038, 336] width 325 height 30
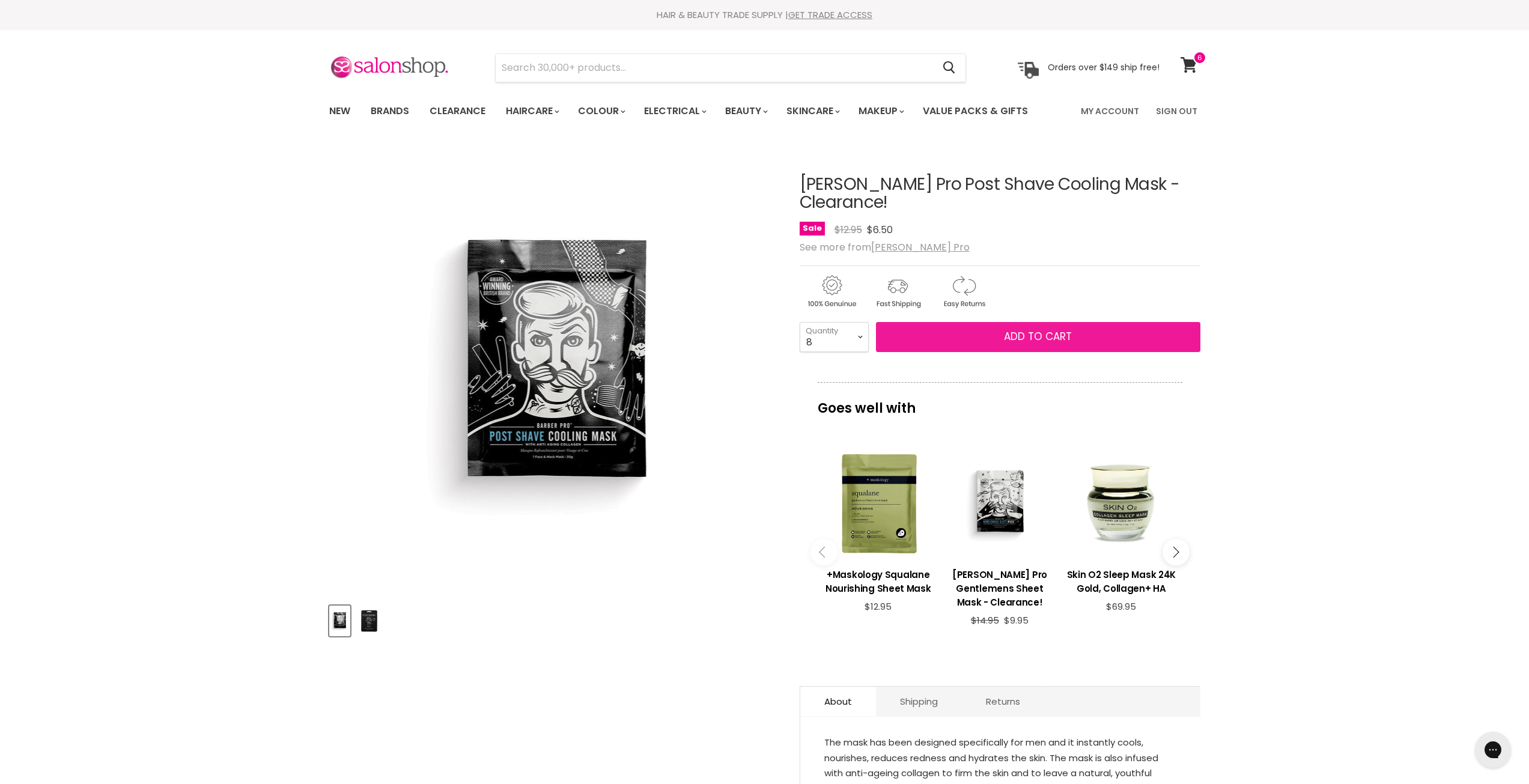
click at [1030, 329] on span "Add to cart" at bounding box center [1038, 336] width 68 height 14
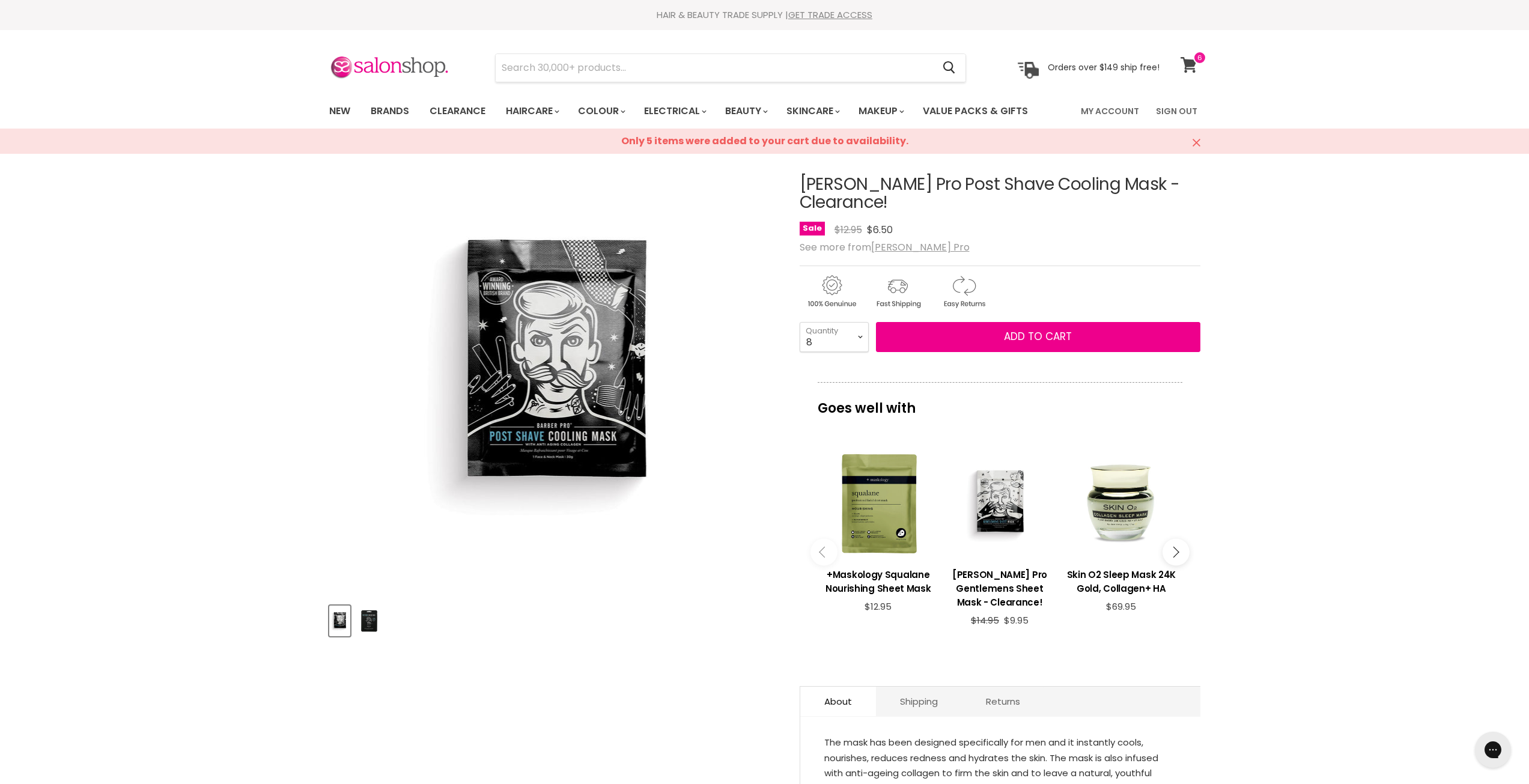
click at [1192, 64] on icon at bounding box center [1188, 65] width 16 height 16
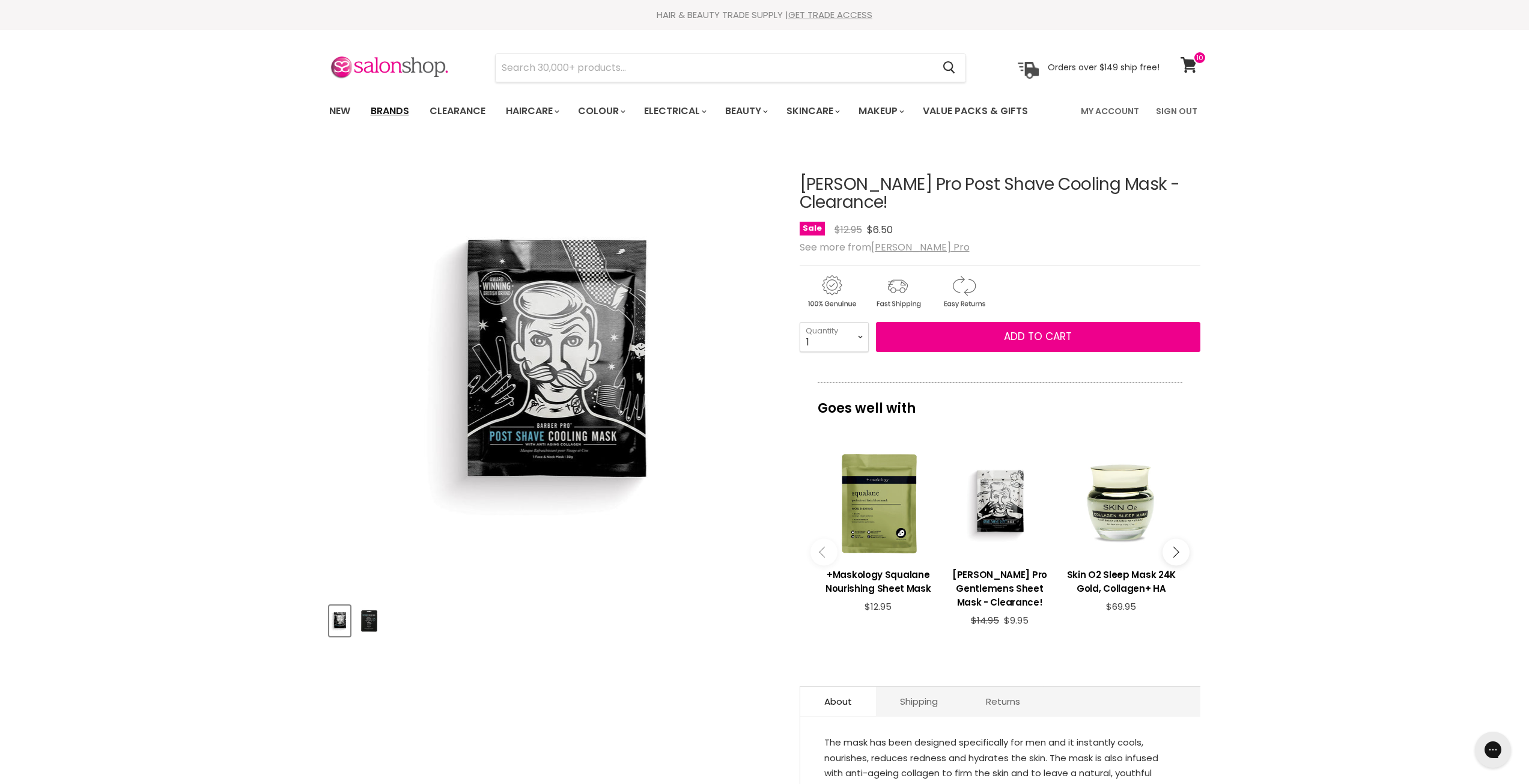
click at [407, 112] on link "Brands" at bounding box center [390, 111] width 57 height 25
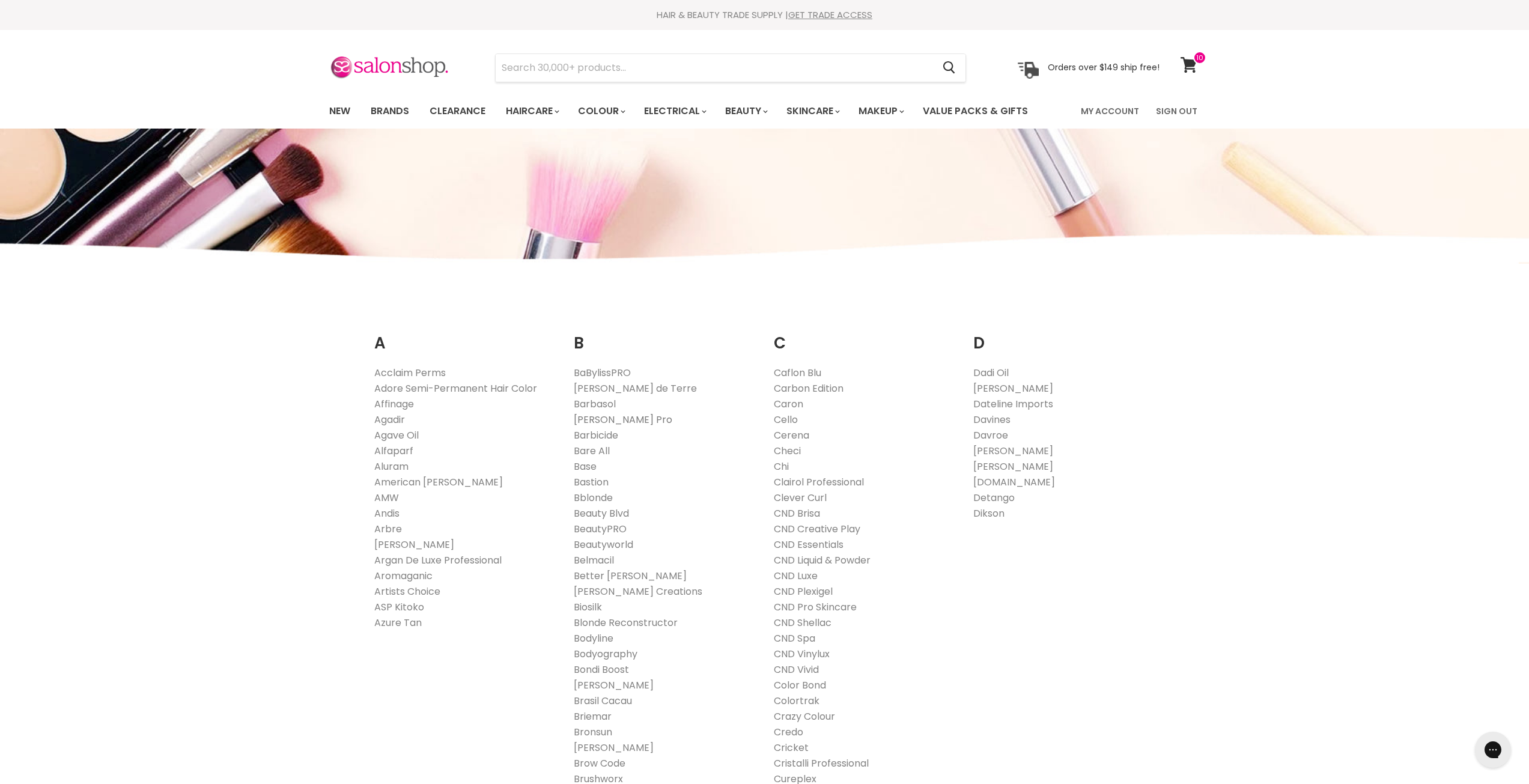
click at [599, 421] on link "[PERSON_NAME] Pro" at bounding box center [623, 420] width 98 height 14
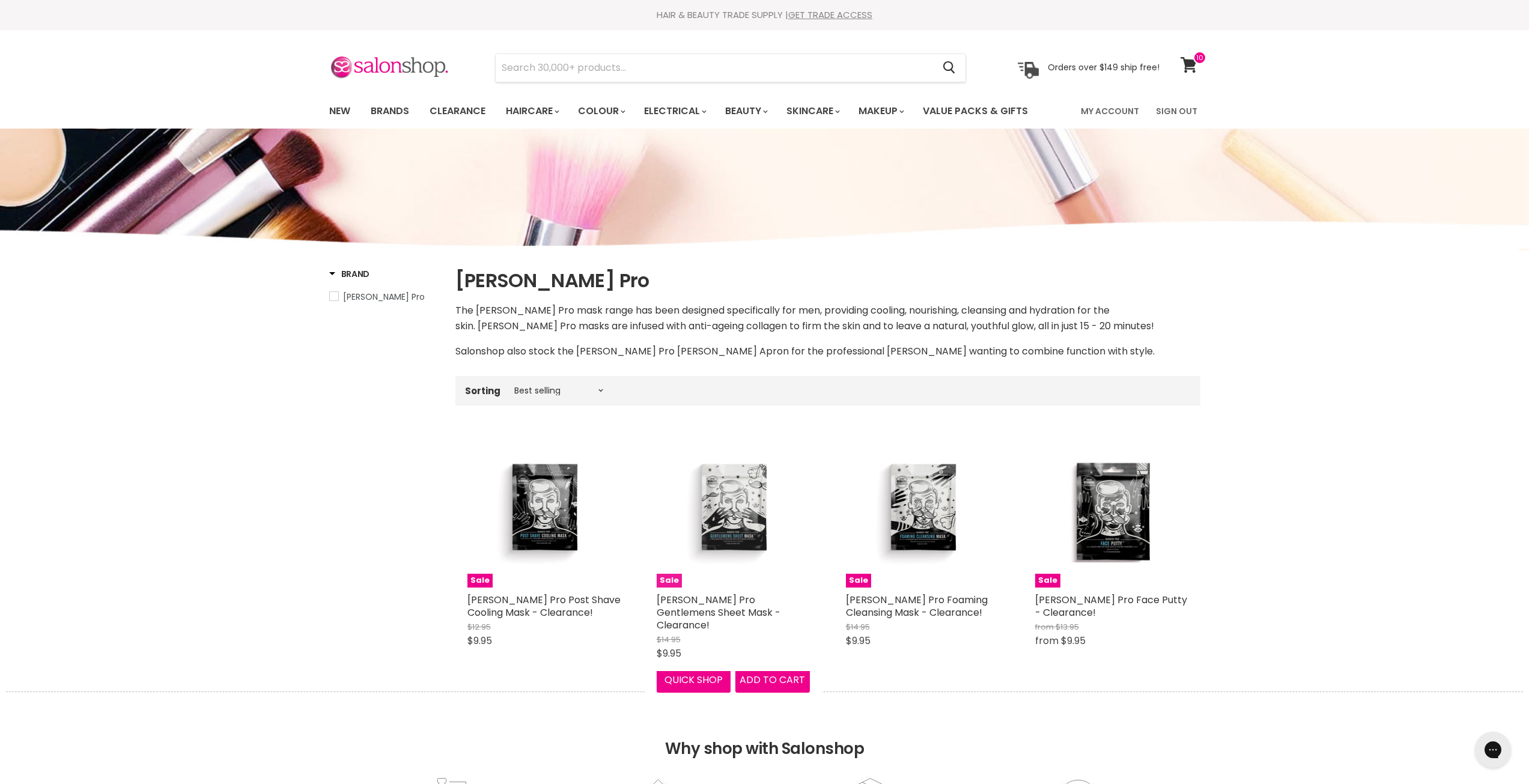
click at [742, 513] on img "Main content" at bounding box center [733, 511] width 102 height 153
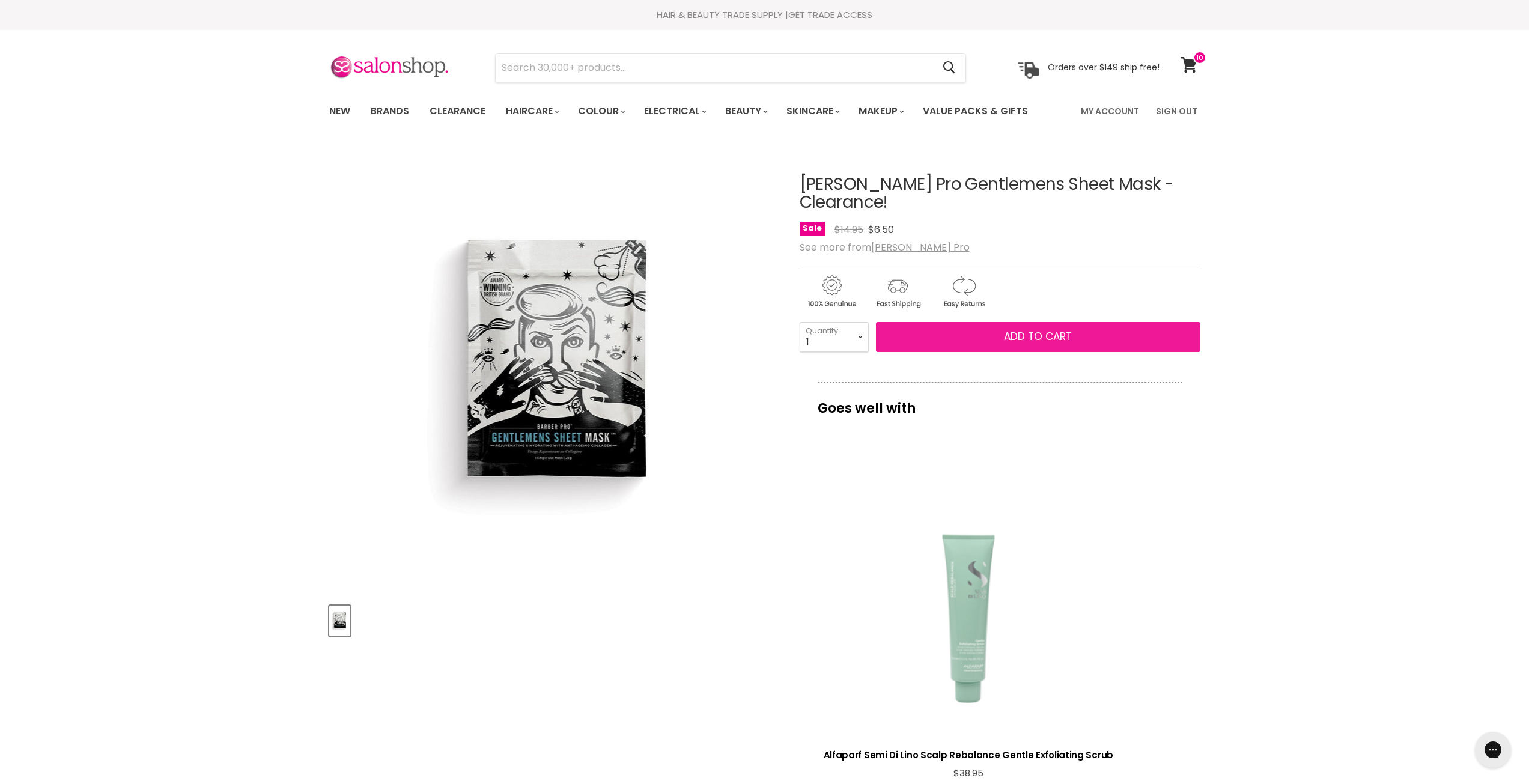
click at [978, 322] on button "Add to cart" at bounding box center [1038, 336] width 325 height 30
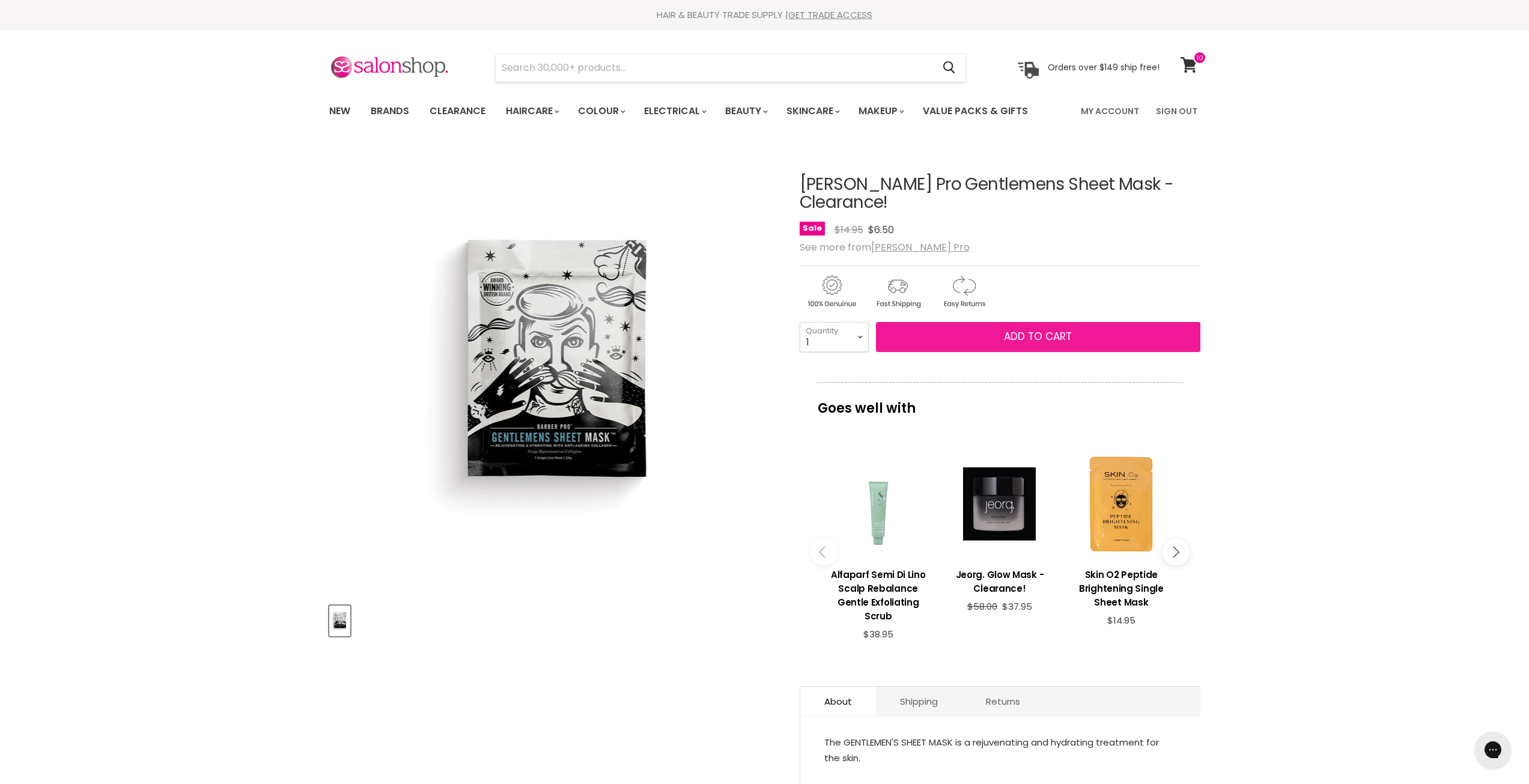
click at [1003, 322] on button "Add to cart" at bounding box center [1038, 336] width 325 height 30
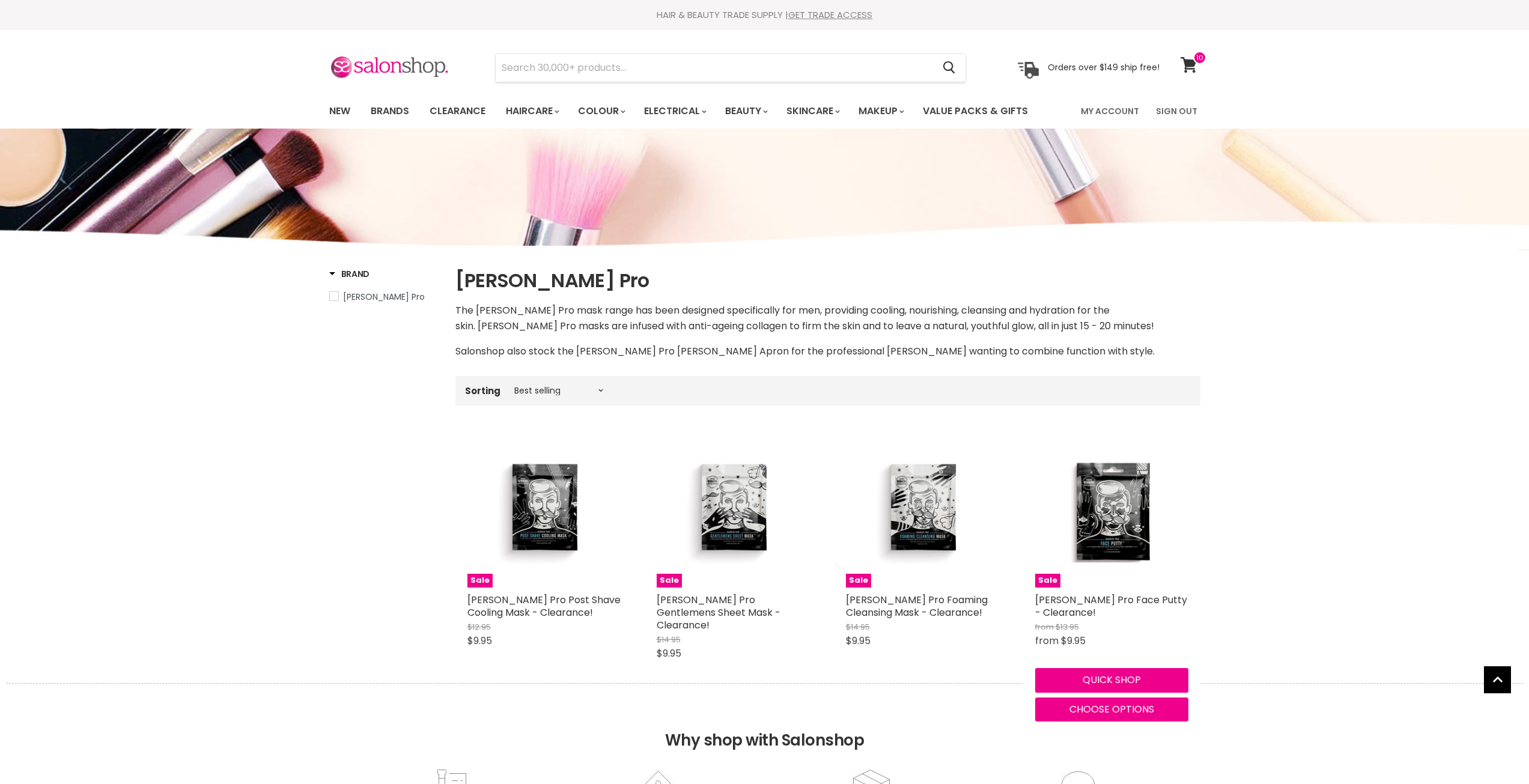
scroll to position [422, 0]
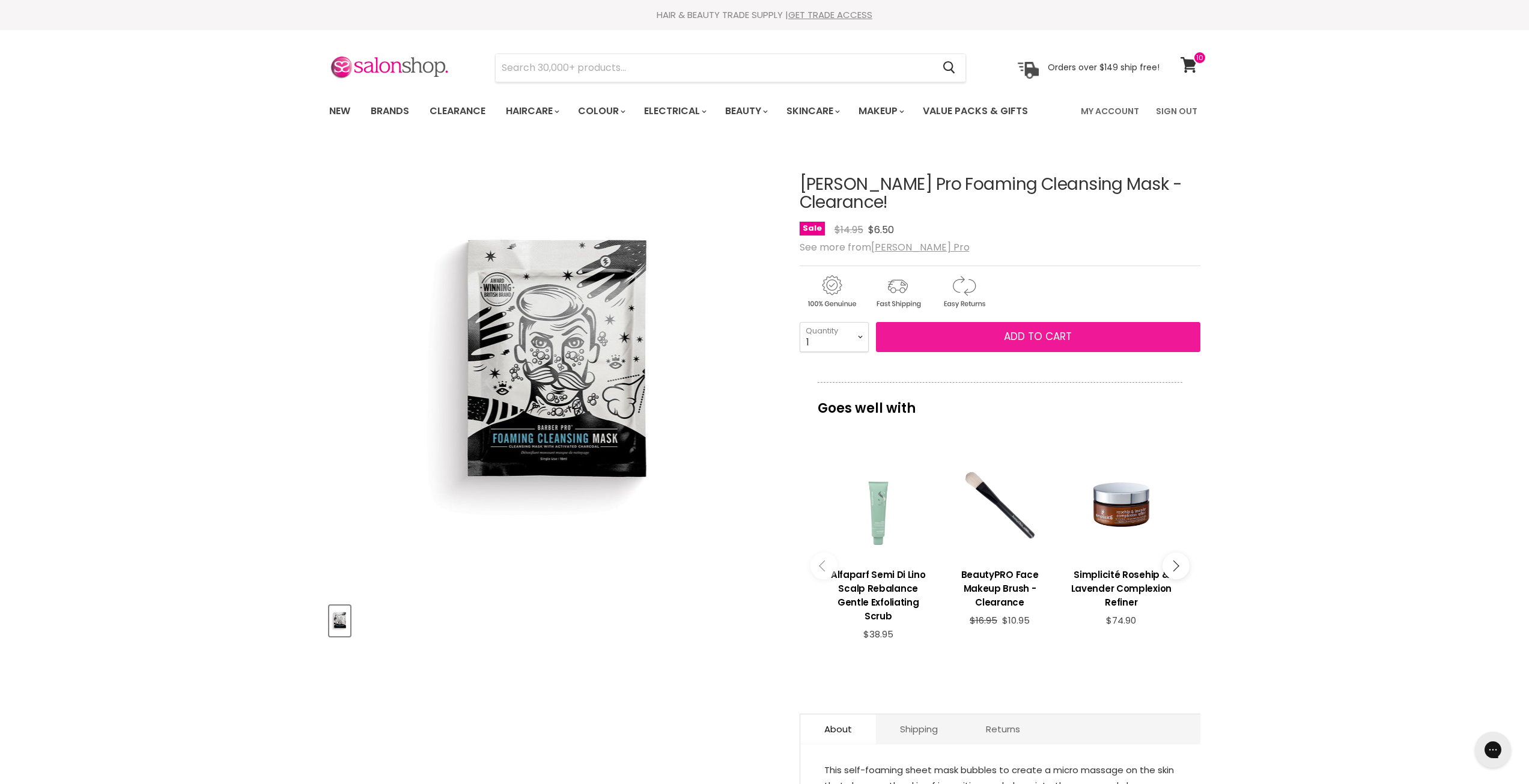
click at [1018, 329] on span "Add to cart" at bounding box center [1038, 336] width 68 height 14
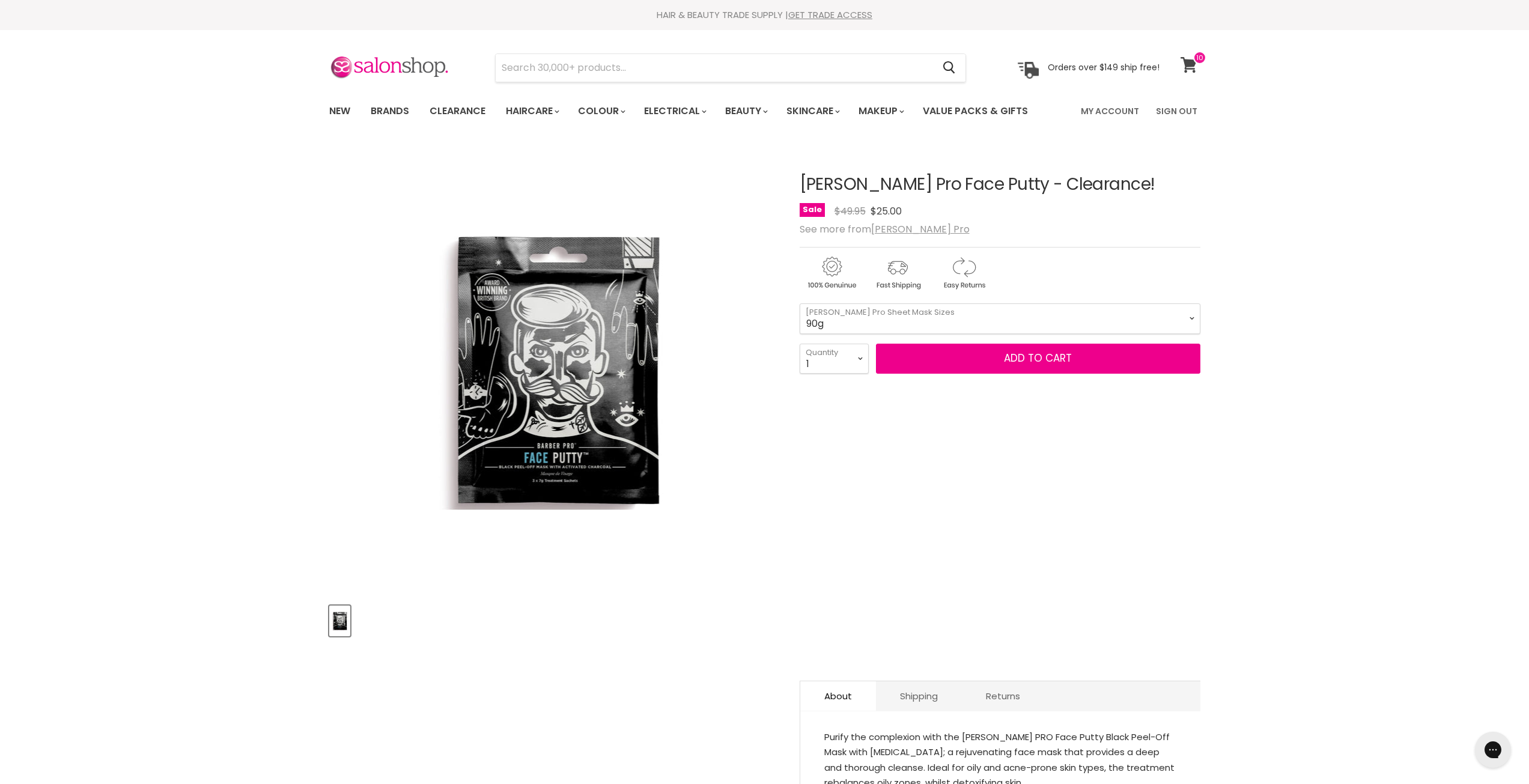
click at [1191, 65] on icon at bounding box center [1188, 65] width 16 height 16
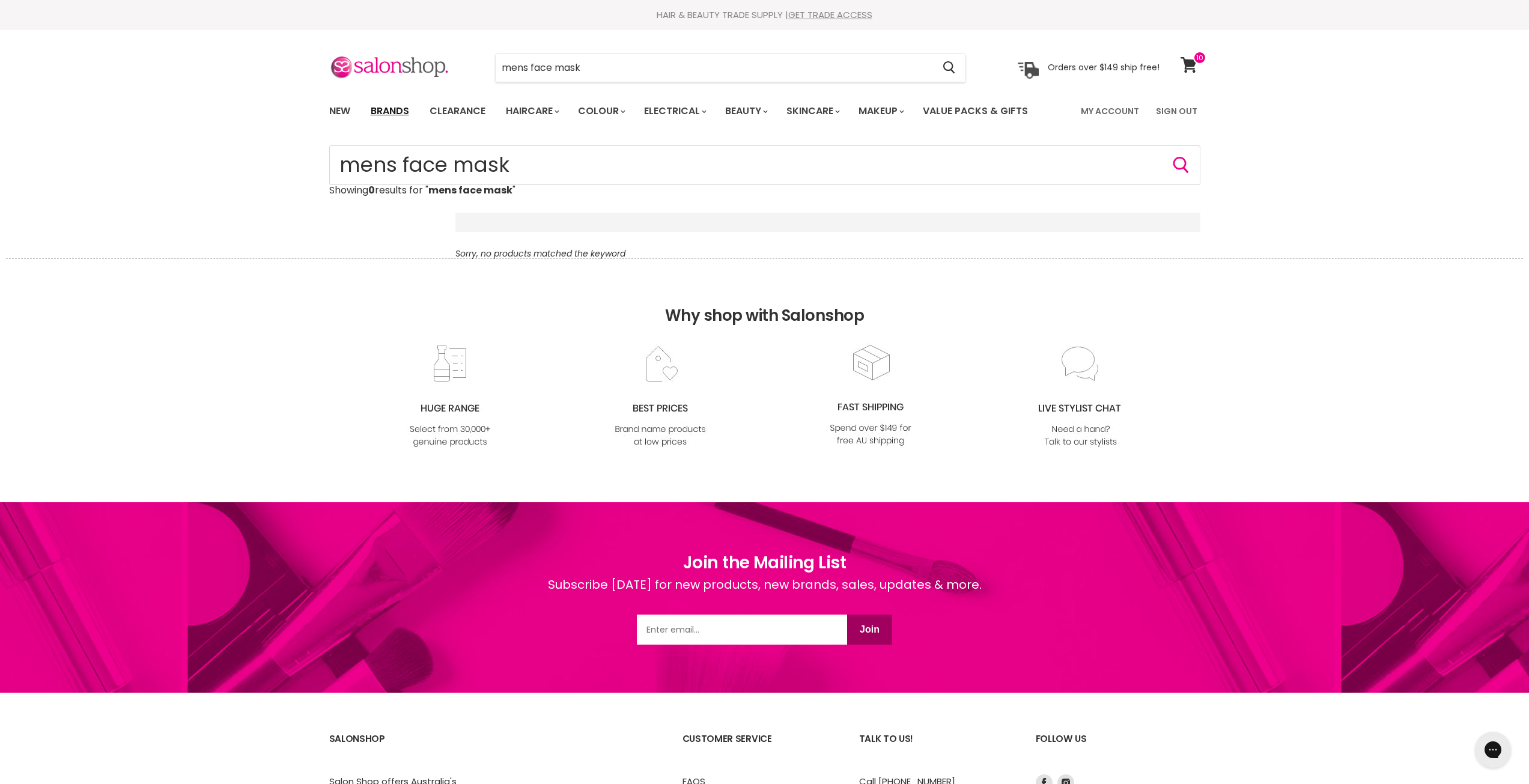
click at [409, 118] on link "Brands" at bounding box center [390, 111] width 57 height 25
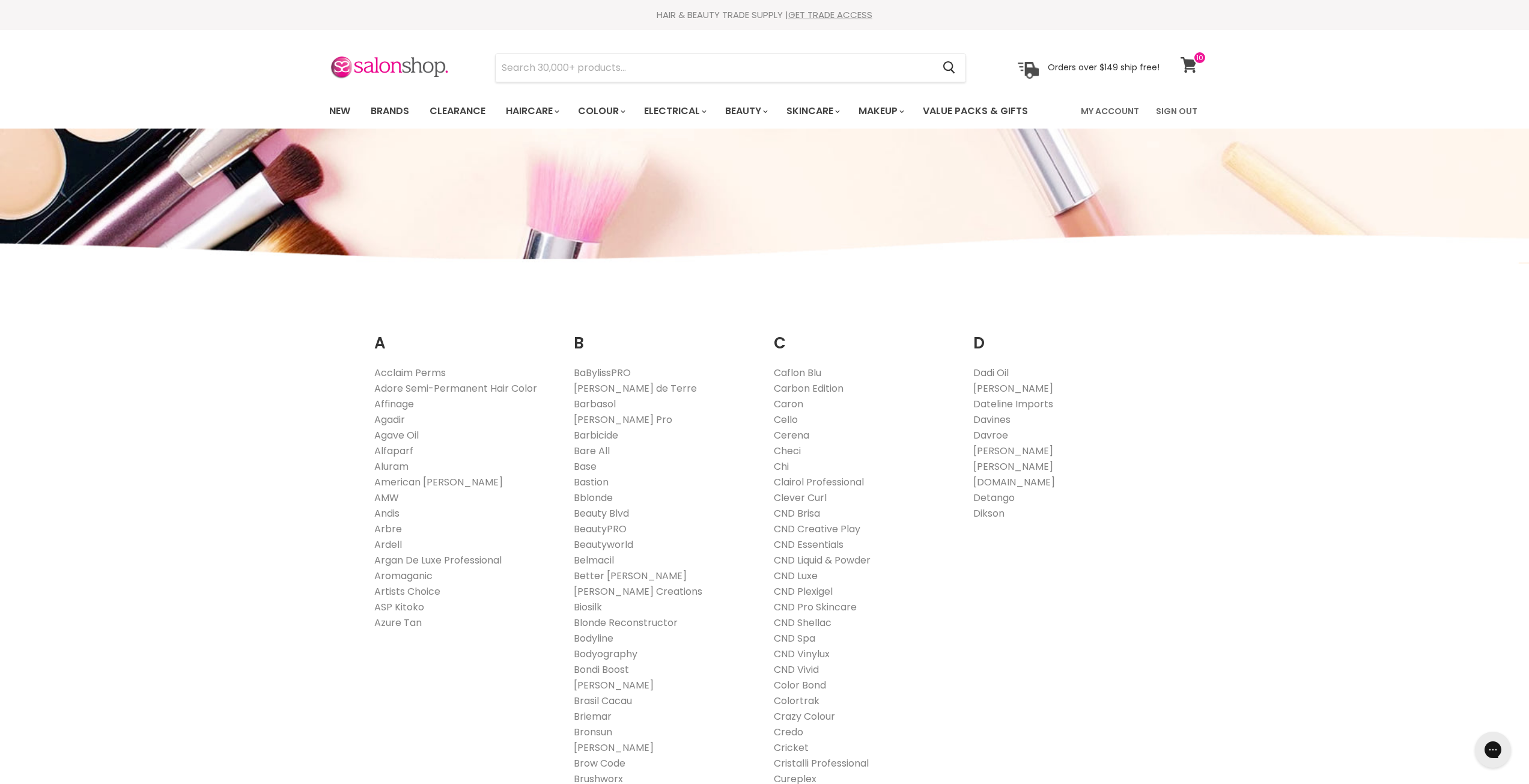
click at [1190, 62] on icon at bounding box center [1188, 65] width 16 height 16
